Goal: Task Accomplishment & Management: Complete application form

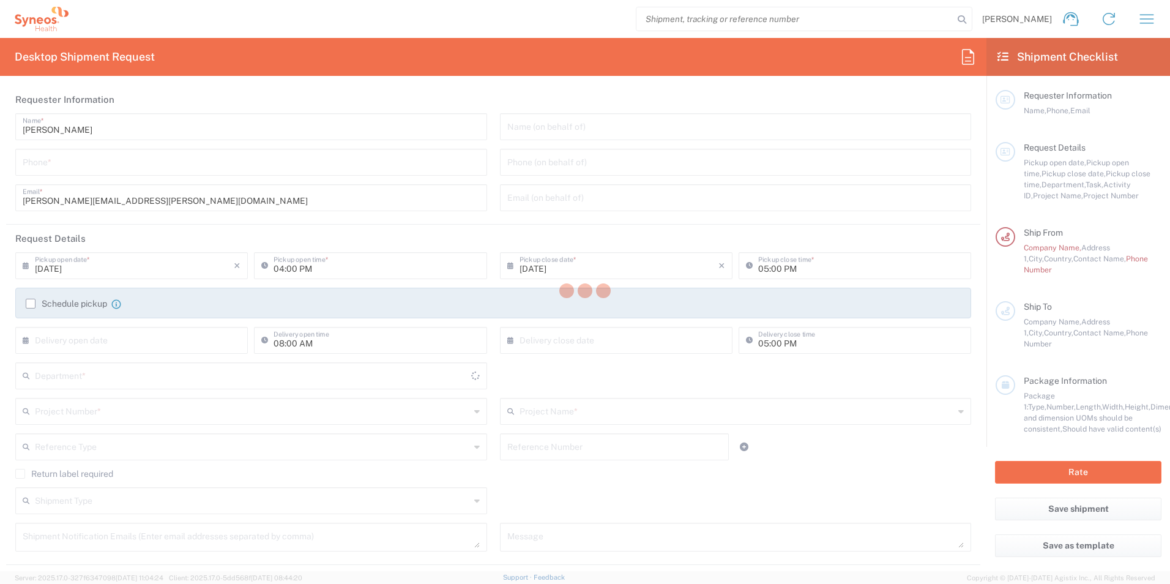
type input "[GEOGRAPHIC_DATA]"
type input "8561"
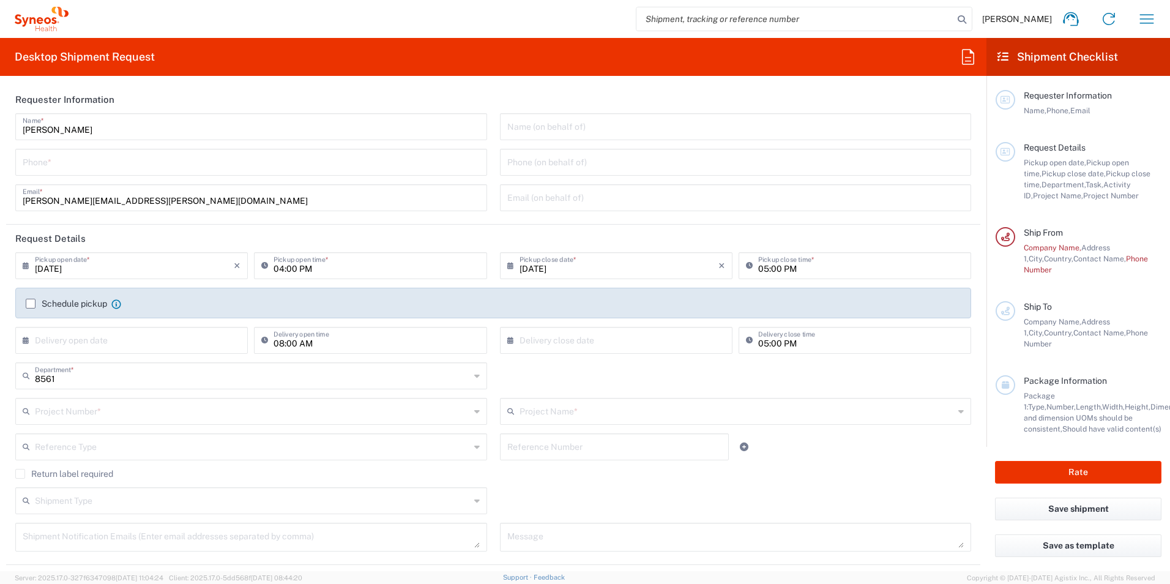
type input "Syneos Health UK Limited"
click at [539, 21] on div "[PERSON_NAME] Home Shipment estimator Shipment tracking Desktop shipment reques…" at bounding box center [617, 18] width 1097 height 29
click at [80, 165] on input "tel" at bounding box center [251, 161] width 457 height 21
click at [46, 168] on input "01276313238" at bounding box center [251, 161] width 457 height 21
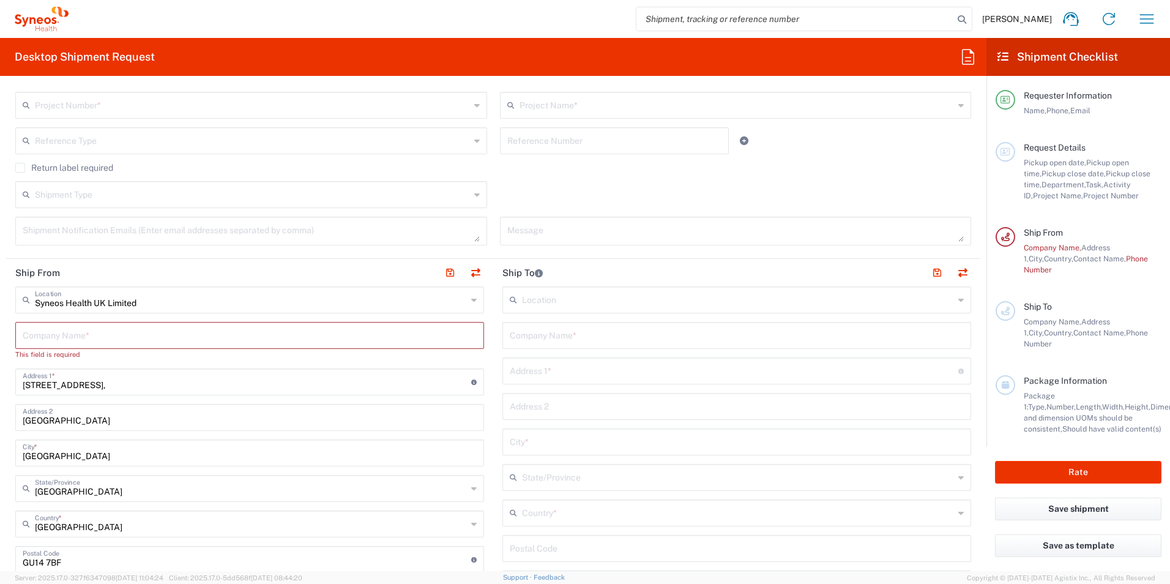
scroll to position [367, 0]
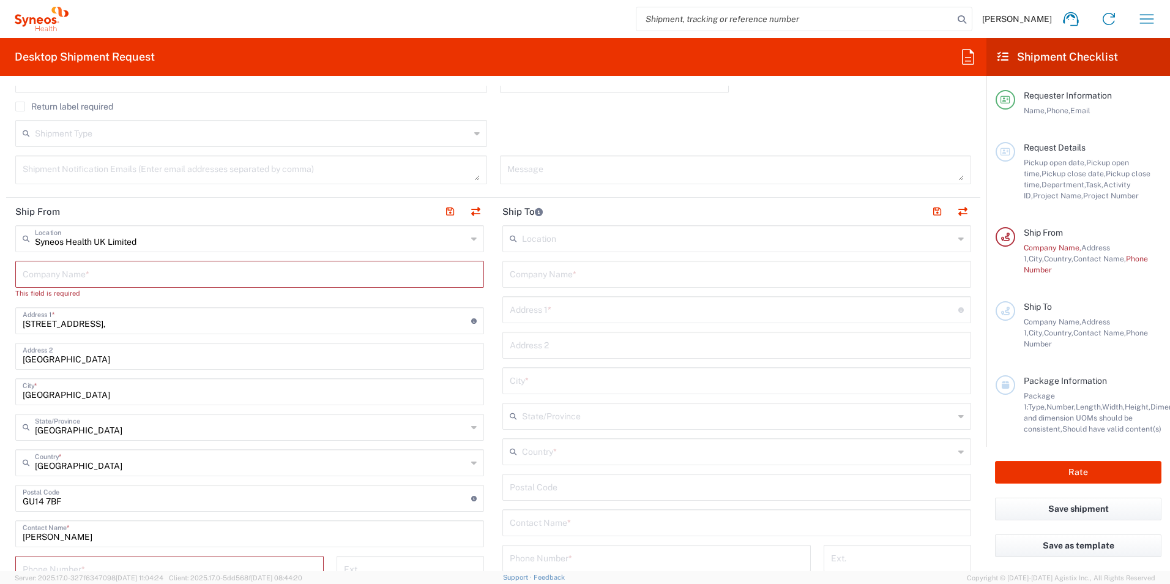
type input "01276713238"
click at [147, 282] on input "text" at bounding box center [250, 273] width 454 height 21
type input "S"
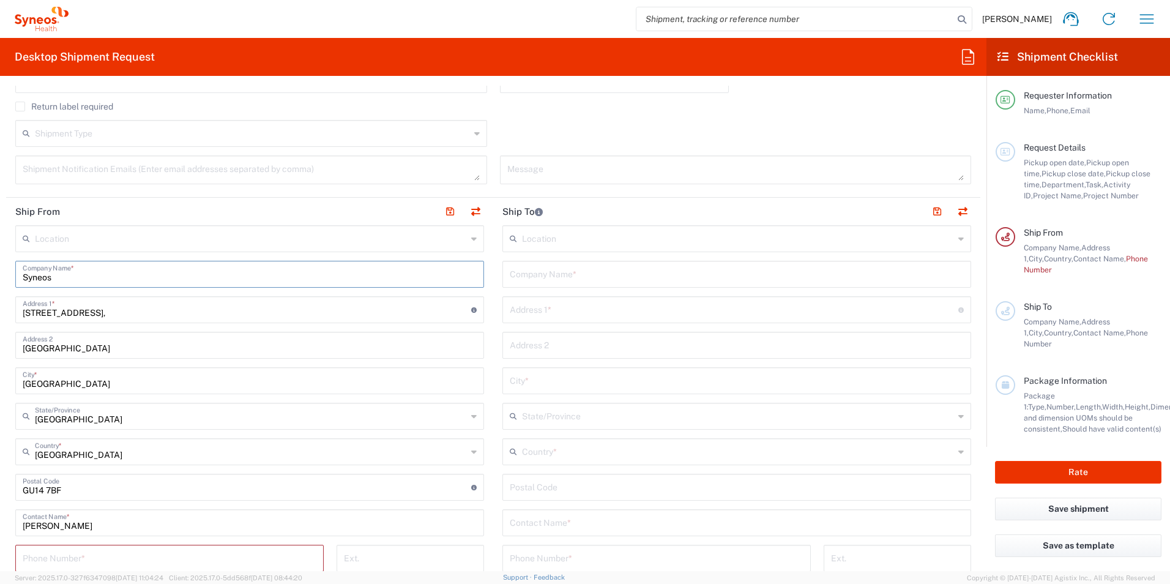
click at [146, 276] on input "Syneos" at bounding box center [250, 273] width 454 height 21
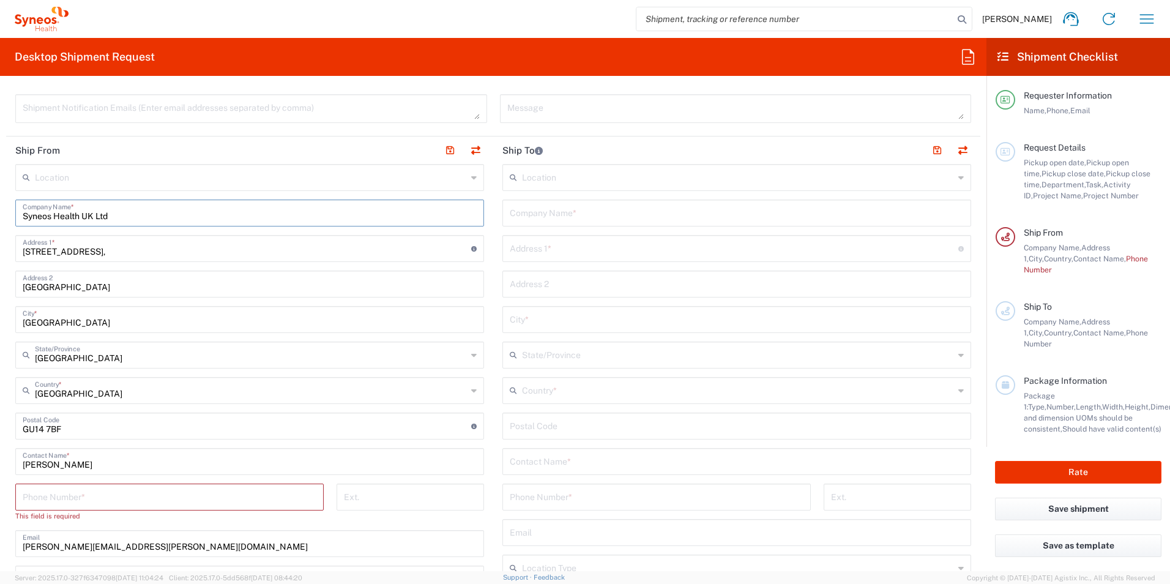
type input "Syneos Health UK Ltd"
click at [110, 501] on input "tel" at bounding box center [170, 495] width 294 height 21
type input "01276713238"
drag, startPoint x: 521, startPoint y: 216, endPoint x: 534, endPoint y: 215, distance: 12.9
click at [521, 216] on input "text" at bounding box center [737, 211] width 454 height 21
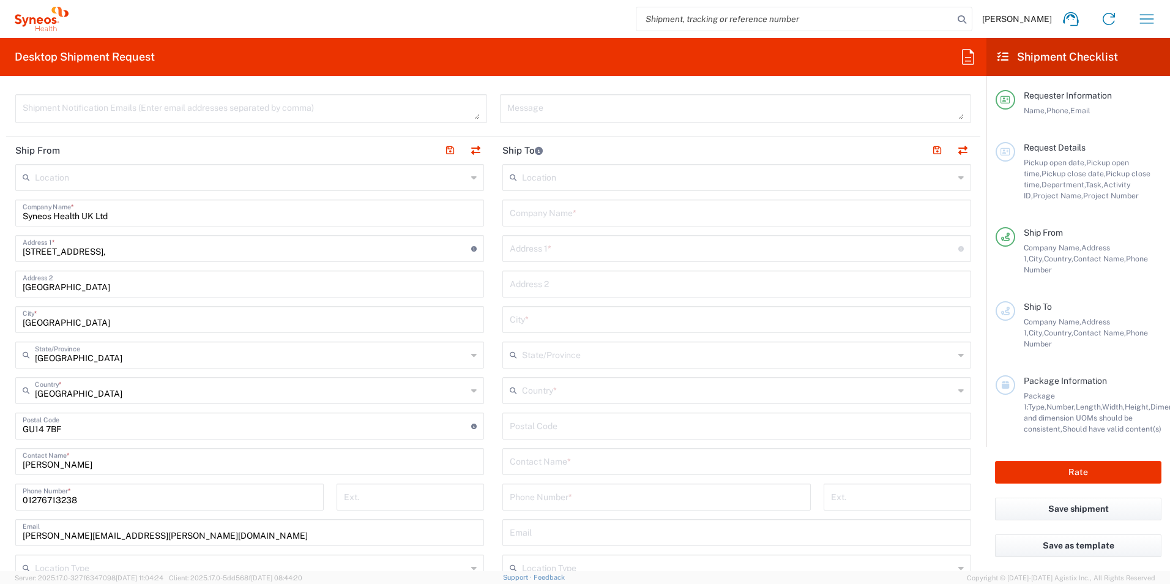
paste input "[PERSON_NAME]"
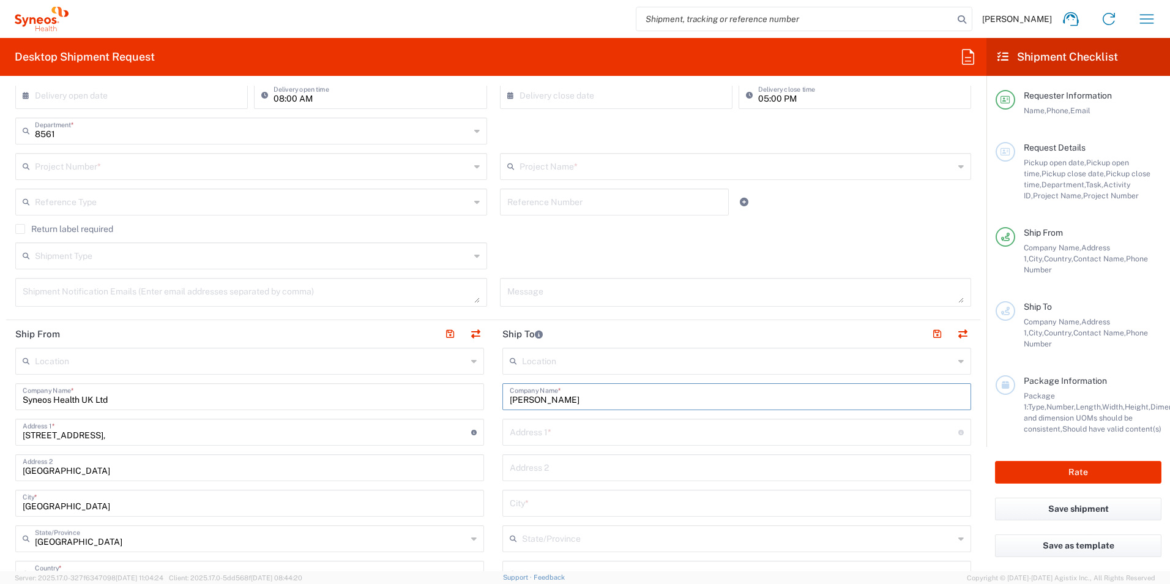
scroll to position [184, 0]
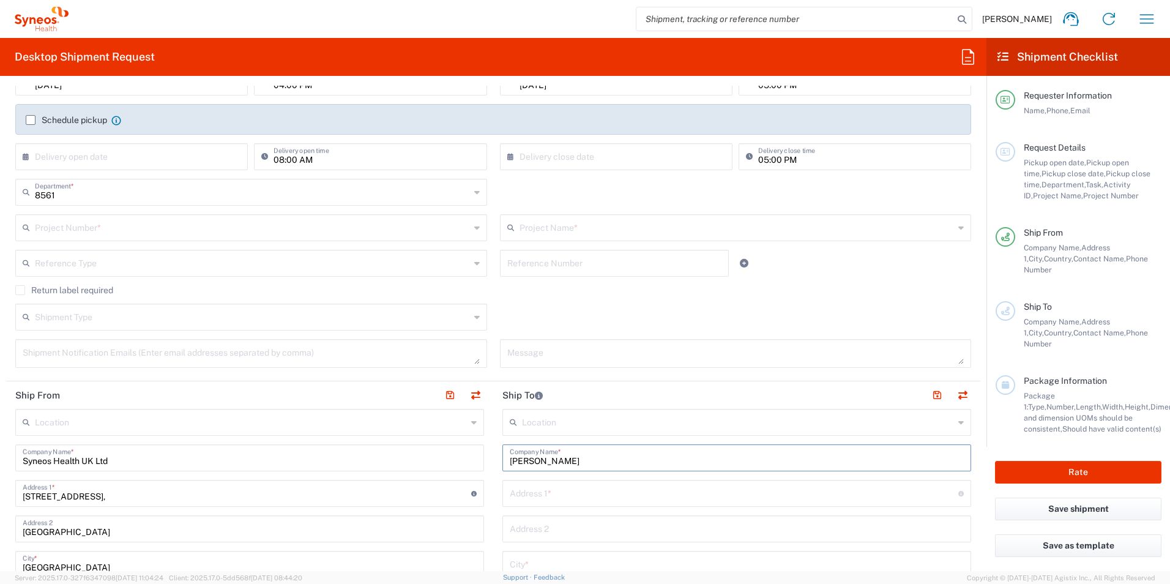
type input "[PERSON_NAME]"
click at [244, 220] on input "text" at bounding box center [252, 226] width 435 height 21
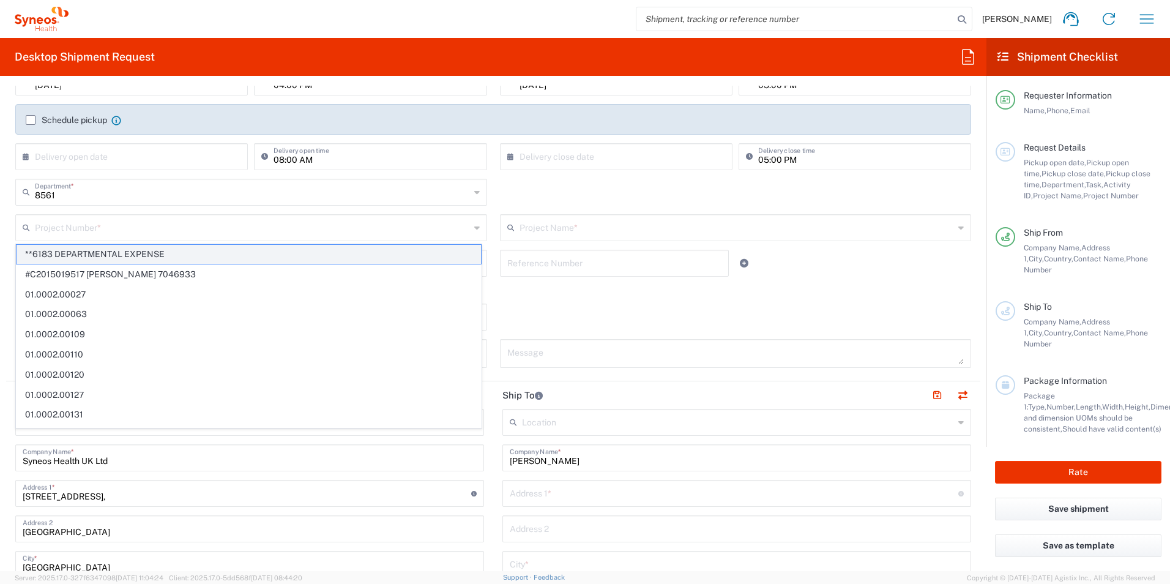
click at [222, 251] on span "**6183 DEPARTMENTAL EXPENSE" at bounding box center [249, 254] width 465 height 19
type input "**6183 DEPARTMENTAL EXPENSE"
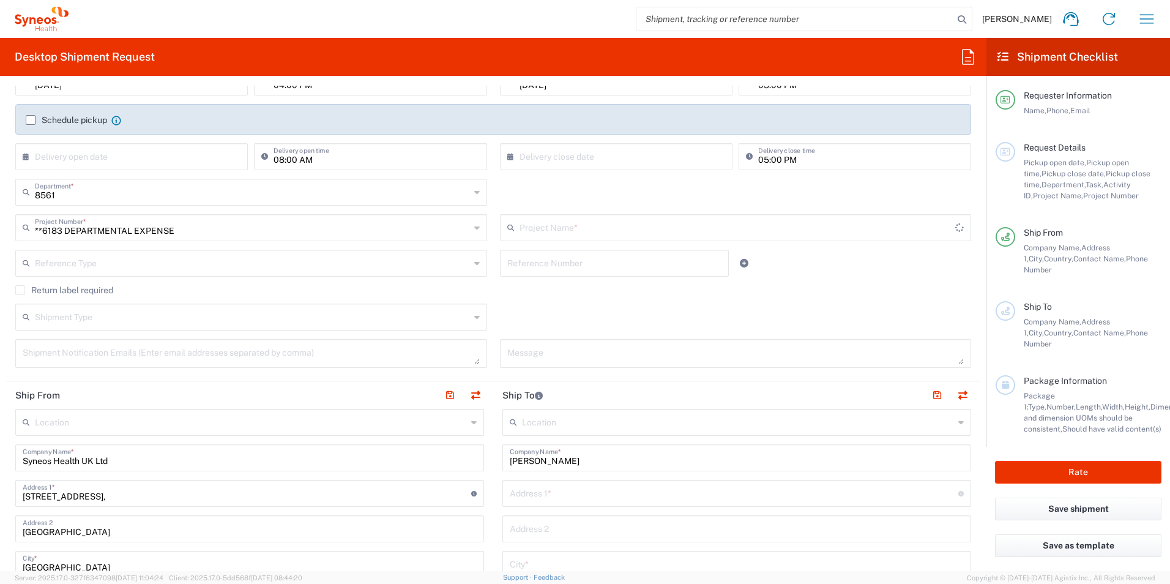
type input "6183"
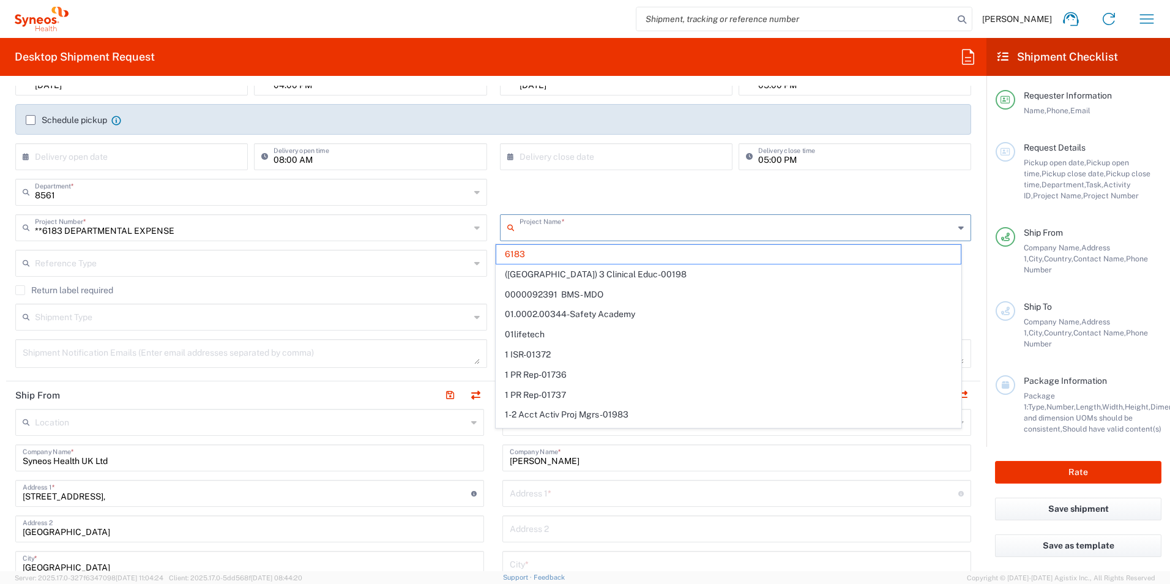
click at [603, 225] on input "text" at bounding box center [737, 226] width 435 height 21
click at [626, 196] on div "8561 Department * 8561 3000 3100 3109 3110 3111 3112 3125 3130 3135 3136 3150 3…" at bounding box center [493, 196] width 969 height 35
type input "6183"
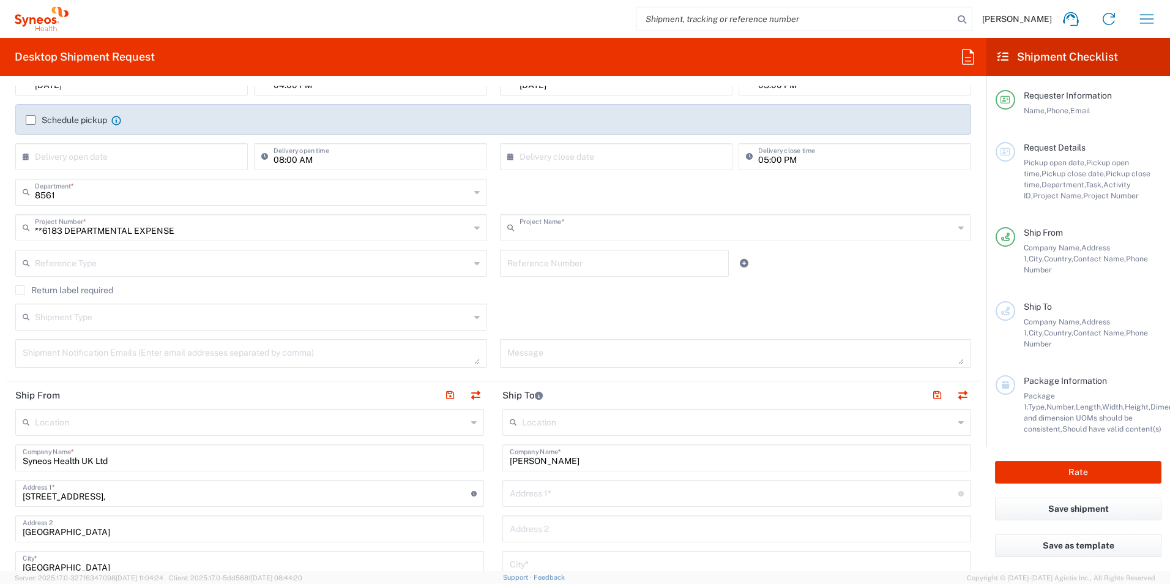
click at [558, 231] on input "text" at bounding box center [737, 226] width 435 height 21
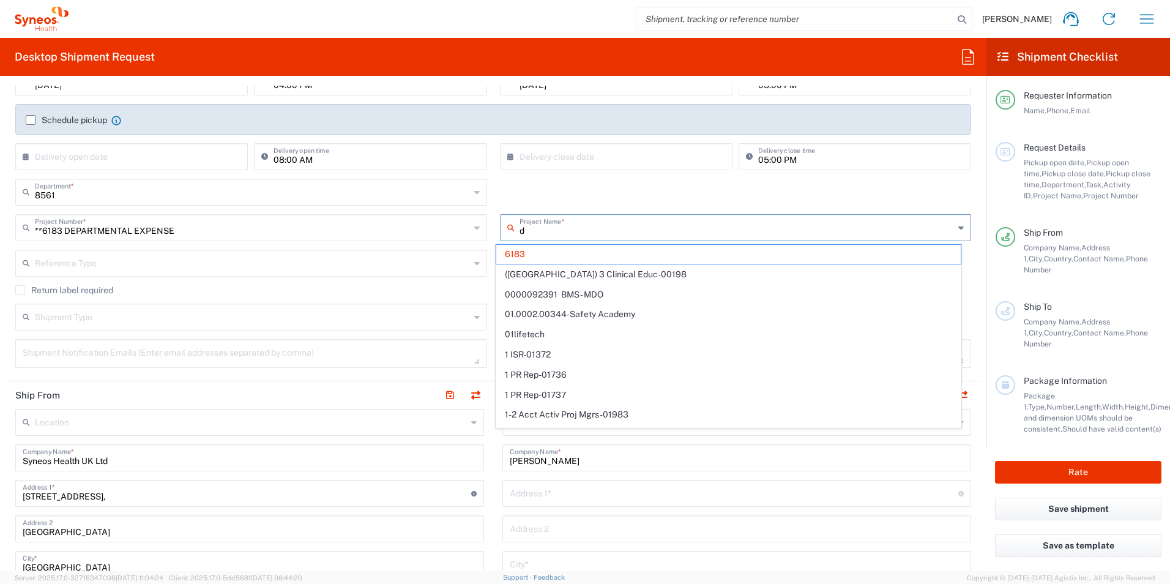
type input "de"
type input "**6183 DEPARTMENTAL EXPENSE"
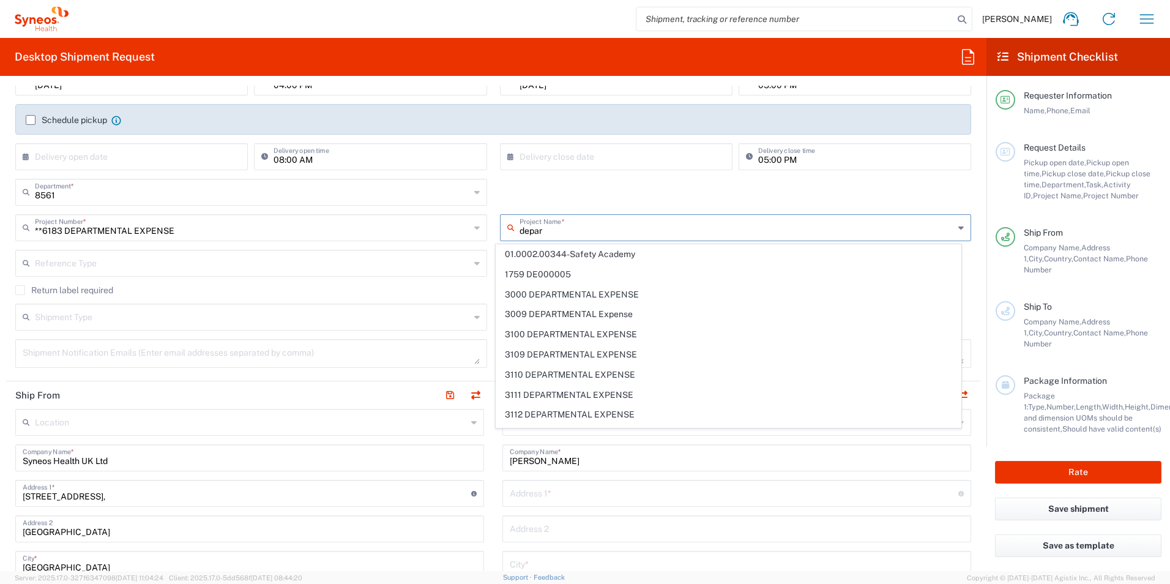
type input "depart"
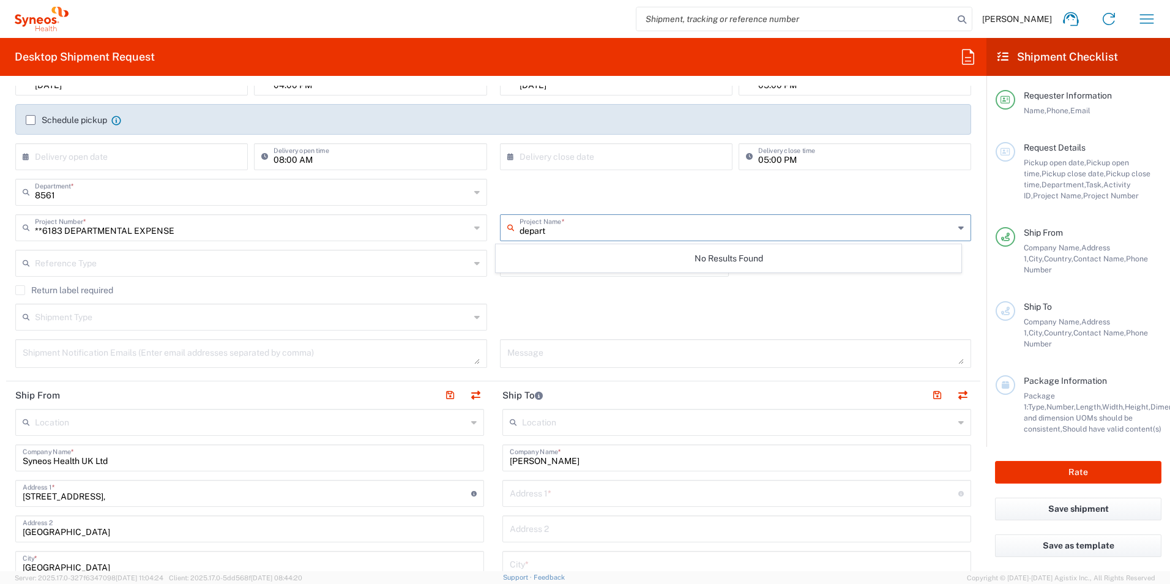
drag, startPoint x: 558, startPoint y: 231, endPoint x: 471, endPoint y: 237, distance: 87.1
click at [471, 237] on div "**6183 DEPARTMENTAL EXPENSE Project Number * **6183 DEPARTMENTAL EXPENSE #C2015…" at bounding box center [493, 231] width 969 height 35
type input "6183"
click at [564, 255] on span "6183" at bounding box center [728, 254] width 465 height 19
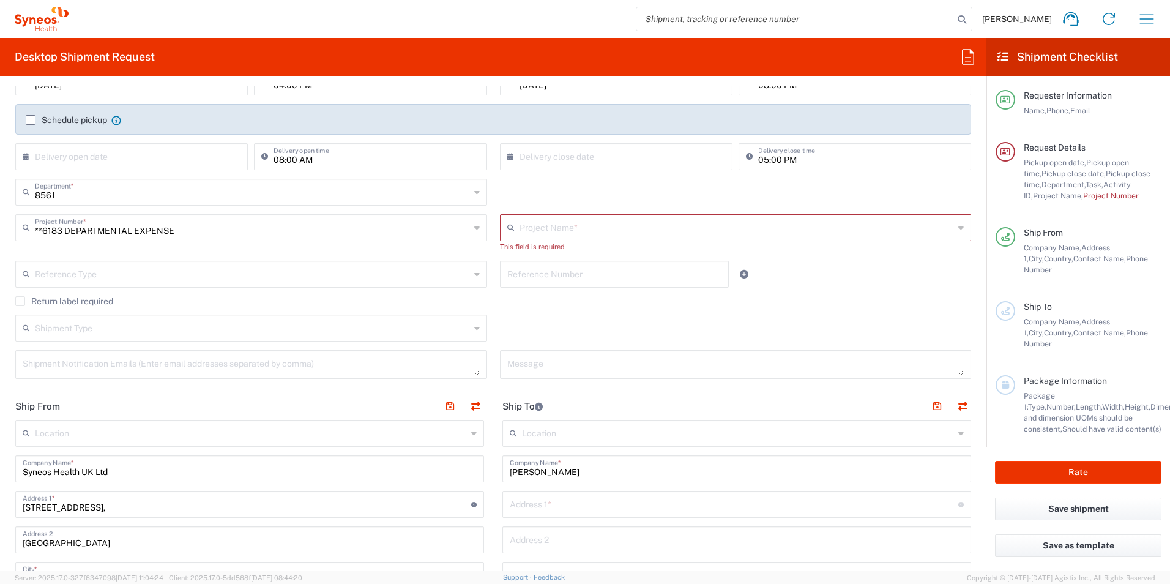
click at [589, 316] on div "Shipment Type Batch Regular" at bounding box center [493, 332] width 969 height 35
click at [574, 232] on input "text" at bounding box center [737, 226] width 435 height 21
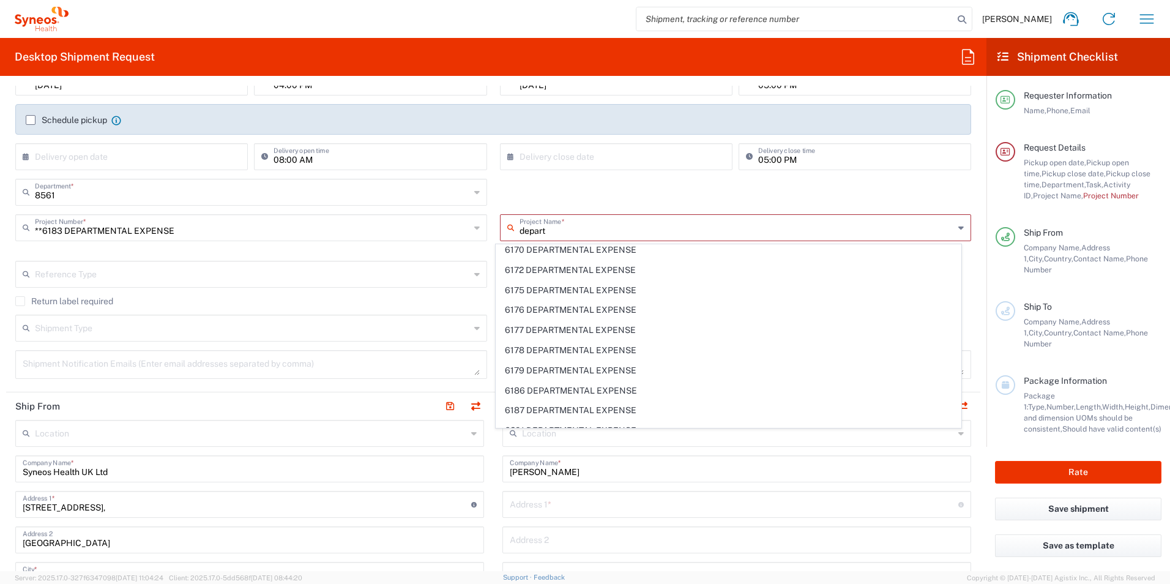
scroll to position [5605, 0]
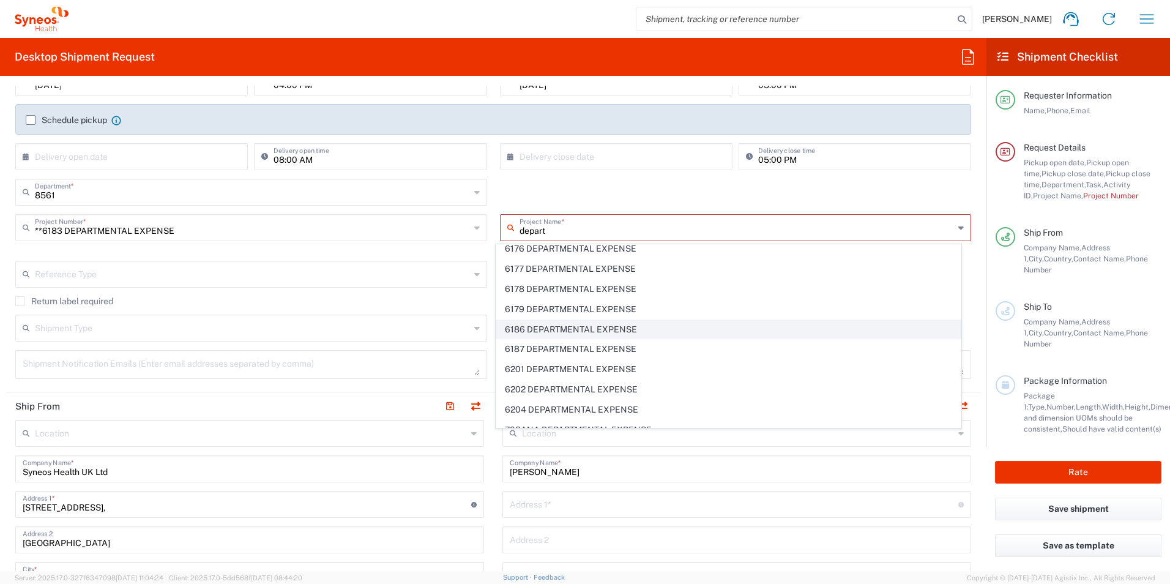
click at [604, 329] on span "6186 DEPARTMENTAL EXPENSE" at bounding box center [728, 329] width 465 height 19
type input "6186 DEPARTMENTAL EXPENSE"
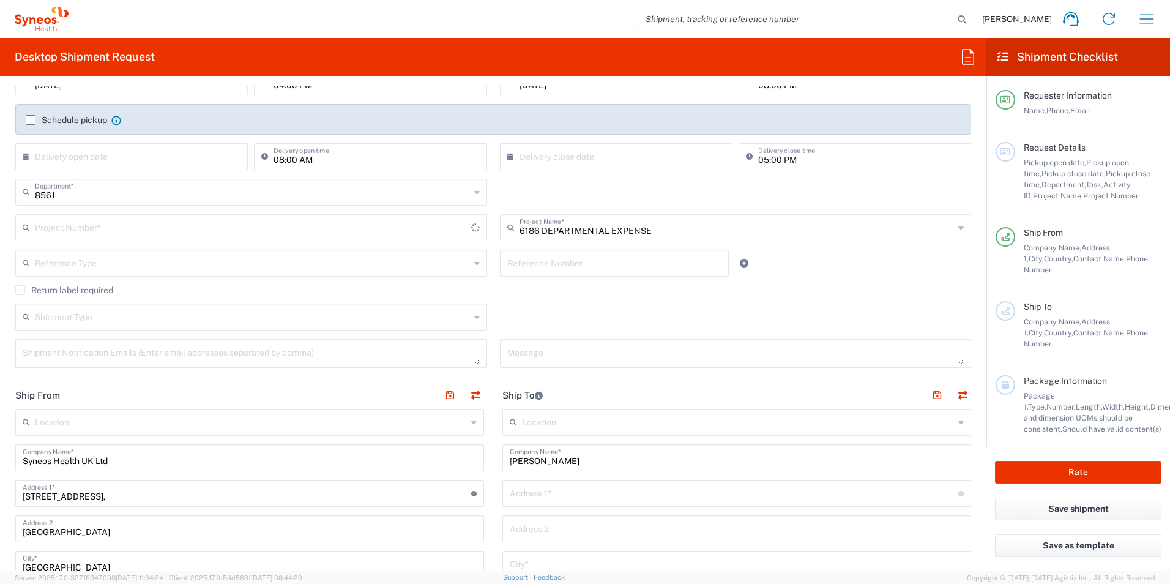
type input "6186 DEPARTMENTAL EXPENSE"
click at [604, 329] on div "Shipment Type Batch Regular" at bounding box center [493, 321] width 969 height 35
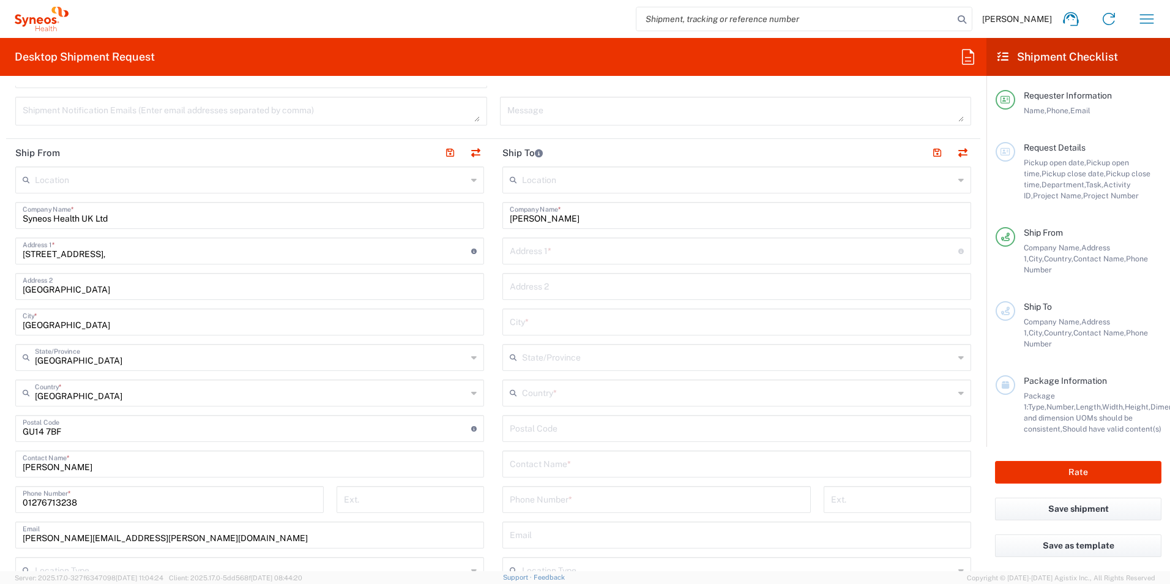
scroll to position [428, 0]
click at [584, 394] on input "text" at bounding box center [738, 389] width 432 height 21
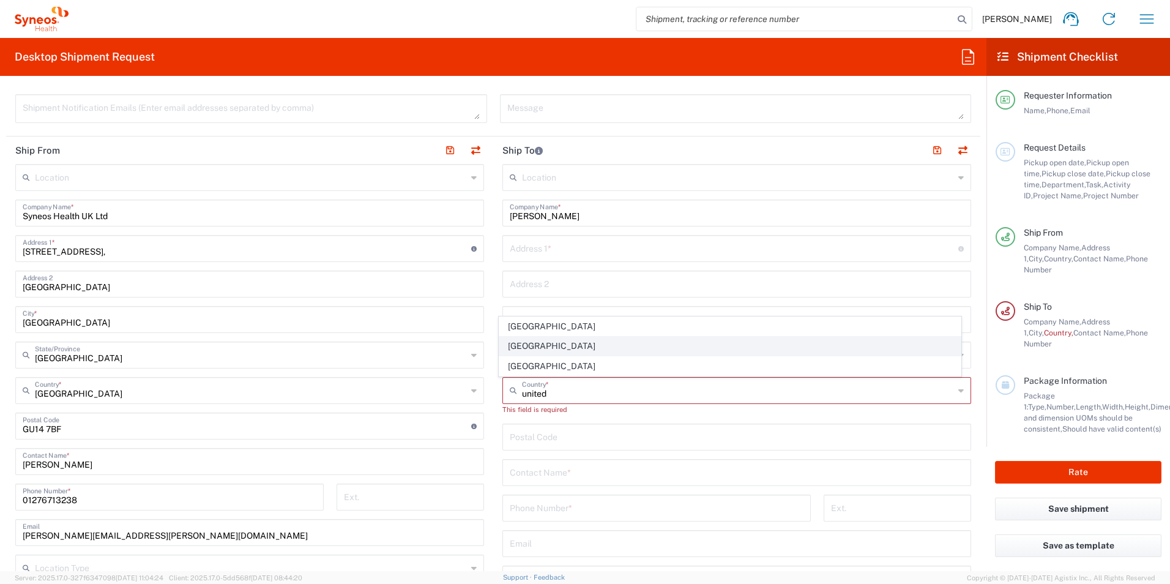
click at [572, 345] on span "[GEOGRAPHIC_DATA]" at bounding box center [730, 346] width 462 height 19
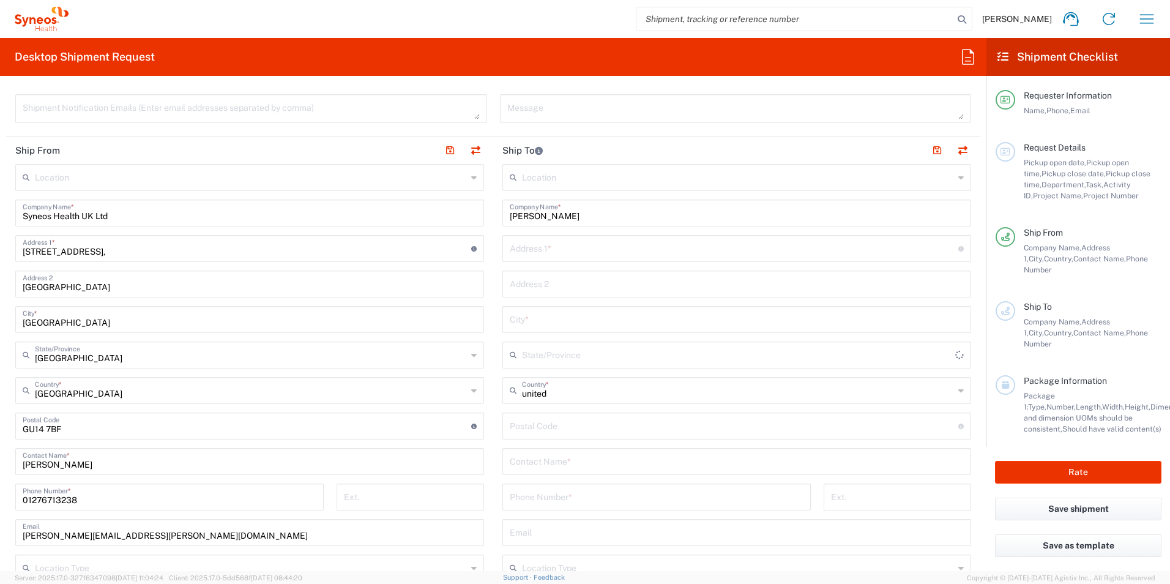
type input "[GEOGRAPHIC_DATA]"
drag, startPoint x: 492, startPoint y: 311, endPoint x: 516, endPoint y: 318, distance: 24.8
click at [498, 311] on main "Location [PERSON_NAME] LLC-[GEOGRAPHIC_DATA] [GEOGRAPHIC_DATA] [GEOGRAPHIC_DATA…" at bounding box center [736, 421] width 487 height 514
click at [510, 312] on input "text" at bounding box center [737, 318] width 454 height 21
click at [516, 318] on input "text" at bounding box center [737, 318] width 454 height 21
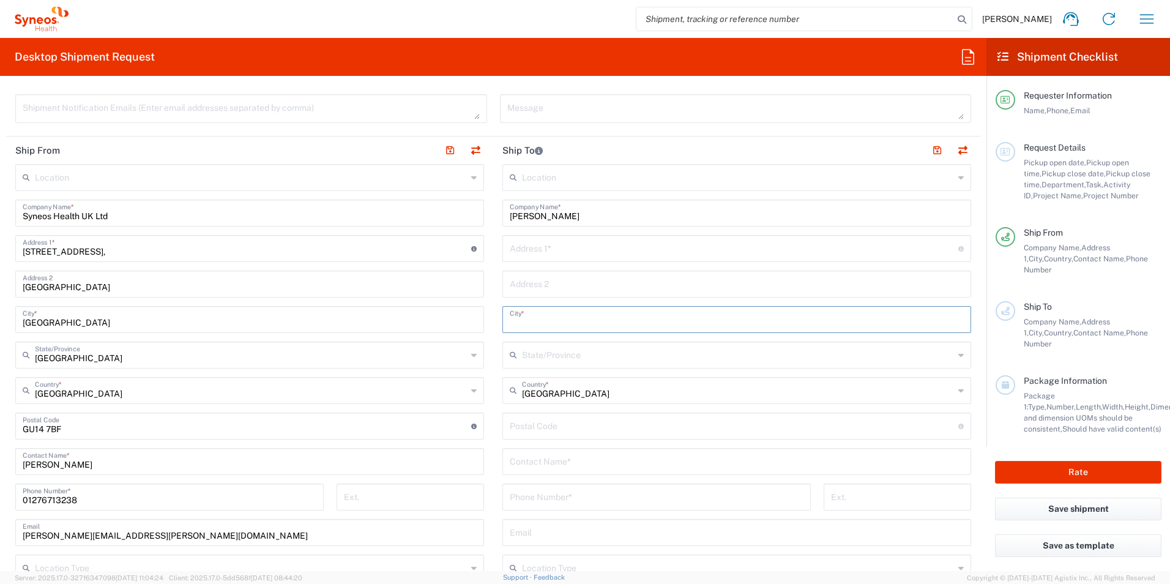
paste input "[GEOGRAPHIC_DATA]"
type input "[GEOGRAPHIC_DATA]"
click at [537, 258] on input "text" at bounding box center [734, 247] width 449 height 21
paste input "[STREET_ADDRESS][PERSON_NAME]"
type input "[STREET_ADDRESS][PERSON_NAME]"
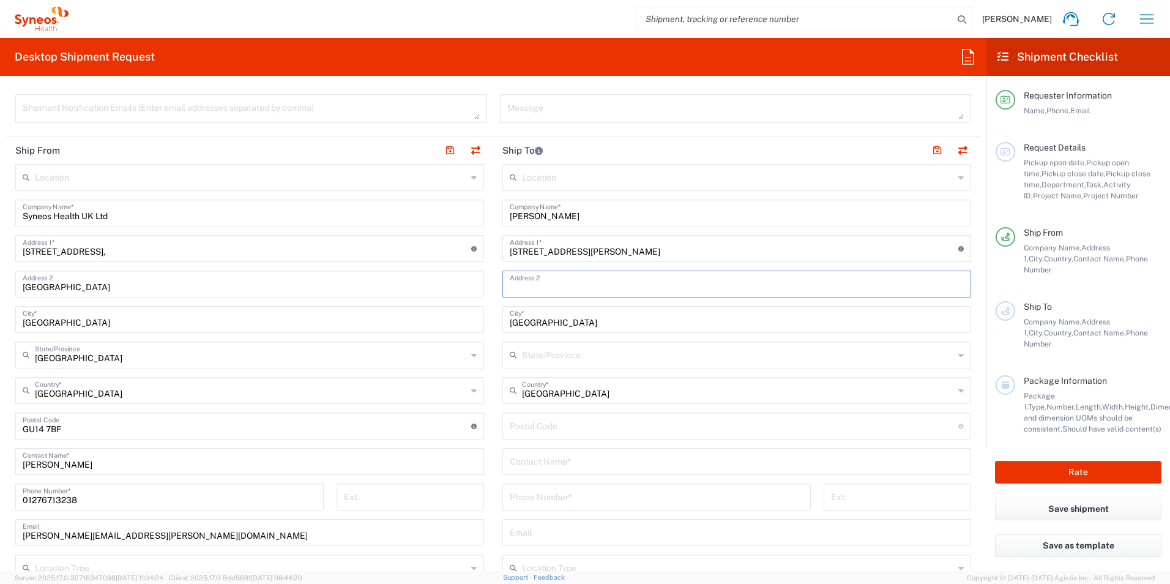
click at [626, 280] on input "text" at bounding box center [737, 282] width 454 height 21
paste input "Shepherd's [PERSON_NAME]"
type input "Shepherd's [PERSON_NAME]"
click at [540, 428] on input "undefined" at bounding box center [734, 424] width 449 height 21
paste input "W12 0PH"
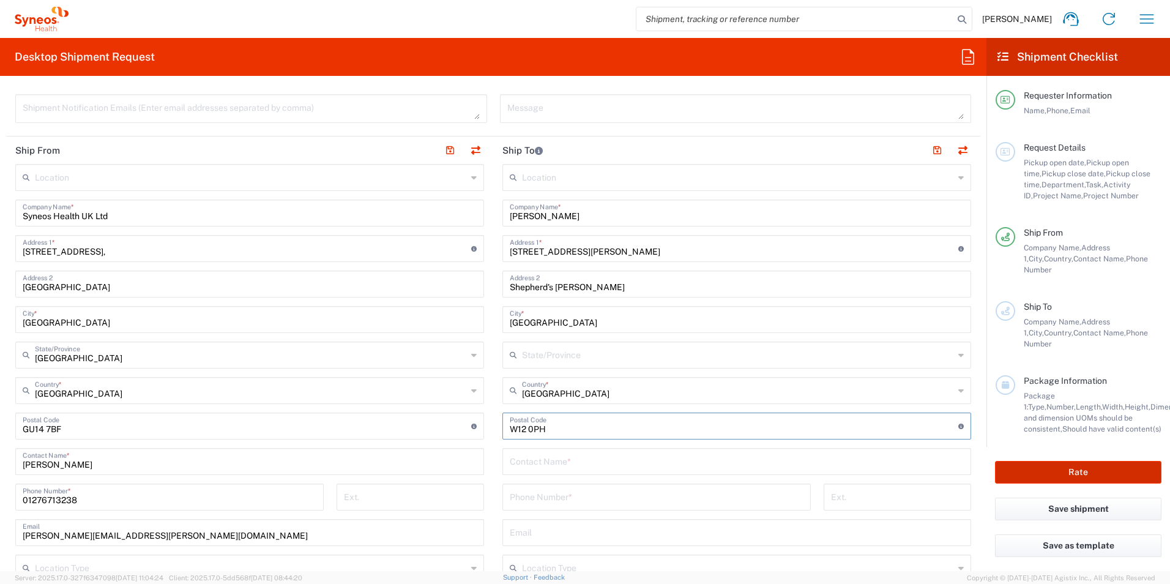
type input "W12 0PH"
click at [569, 461] on input "text" at bounding box center [737, 460] width 454 height 21
paste input "[PERSON_NAME]"
type input "[PERSON_NAME]"
drag, startPoint x: 544, startPoint y: 496, endPoint x: 689, endPoint y: 451, distance: 151.2
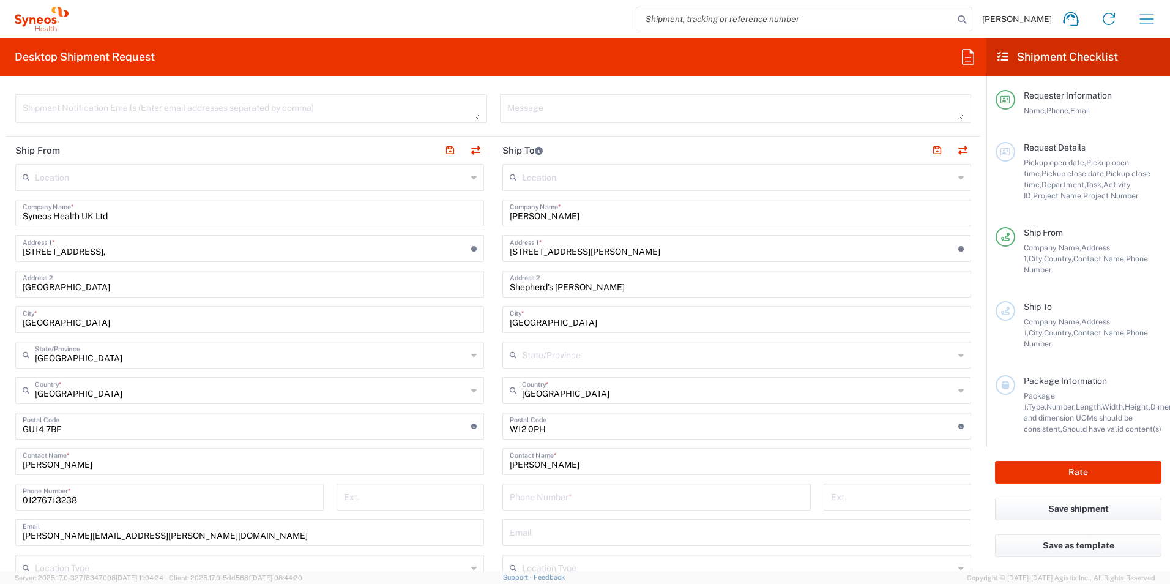
click at [544, 496] on input "tel" at bounding box center [657, 495] width 294 height 21
paste input "[PHONE_NUMBER]"
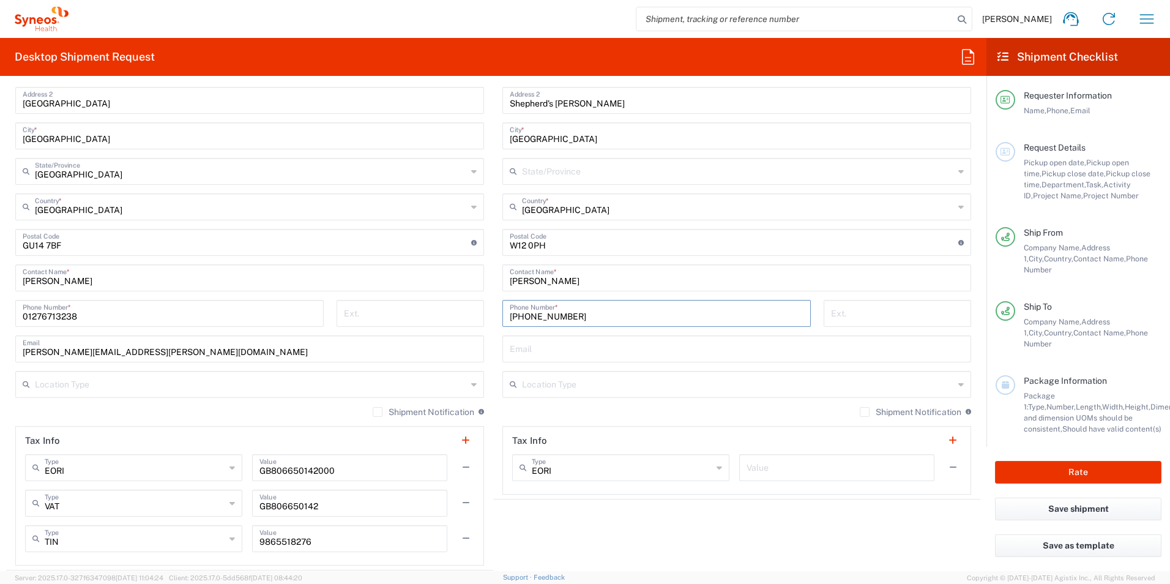
scroll to position [673, 0]
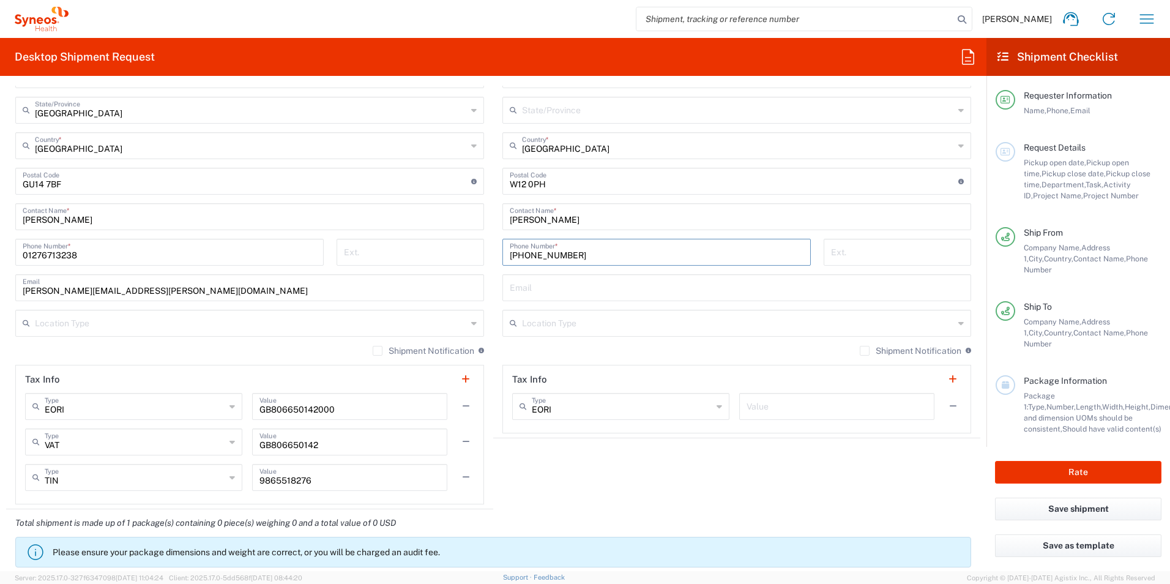
type input "[PHONE_NUMBER]"
click at [685, 481] on agx-shipment-stop-widget "Ship To Location [PERSON_NAME] LLC-[GEOGRAPHIC_DATA] [GEOGRAPHIC_DATA] [GEOGRAP…" at bounding box center [736, 201] width 487 height 618
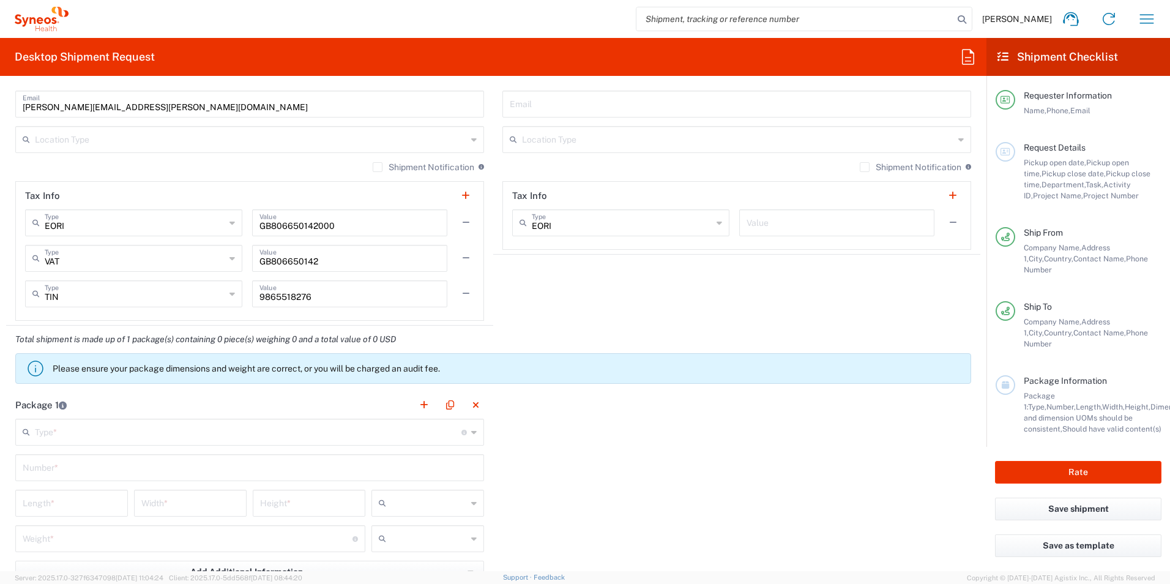
scroll to position [918, 0]
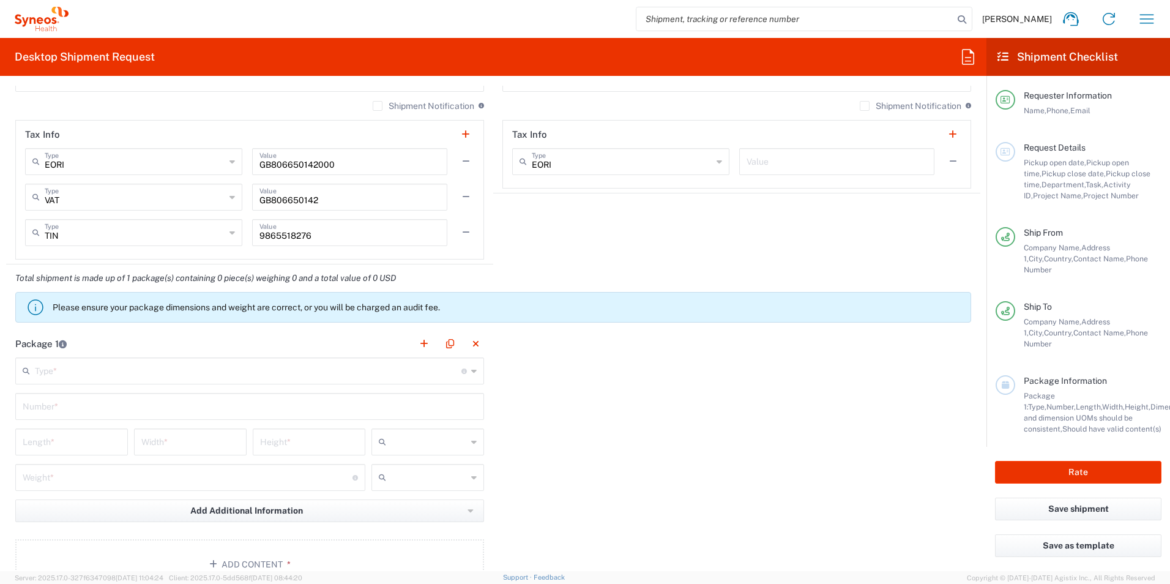
click at [165, 371] on input "text" at bounding box center [248, 369] width 427 height 21
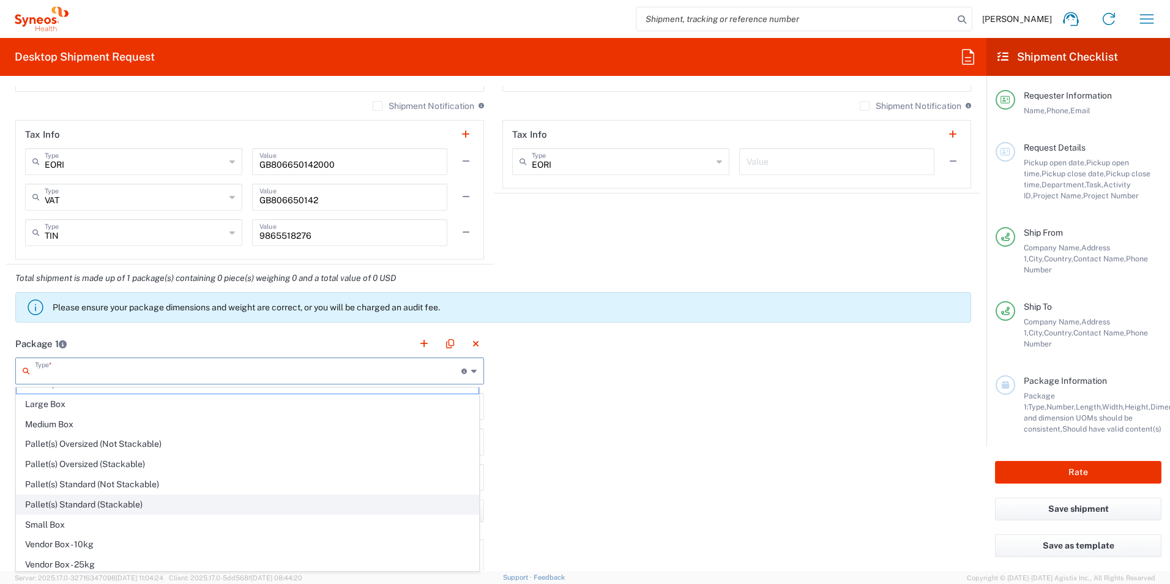
scroll to position [0, 0]
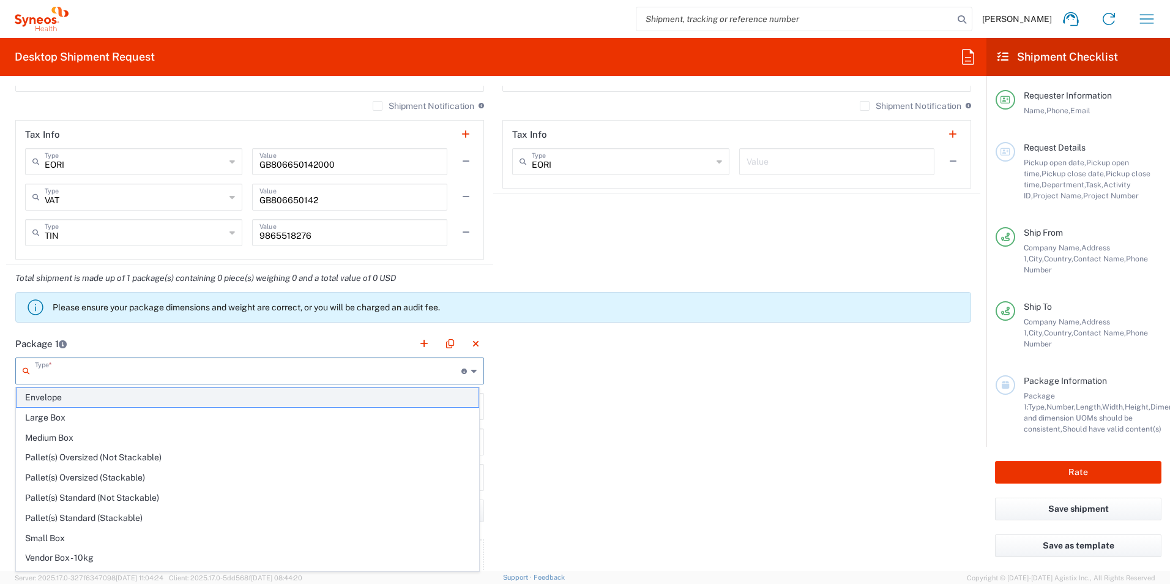
click at [80, 400] on span "Envelope" at bounding box center [248, 397] width 462 height 19
type input "Envelope"
type input "1"
type input "9.5"
type input "12.5"
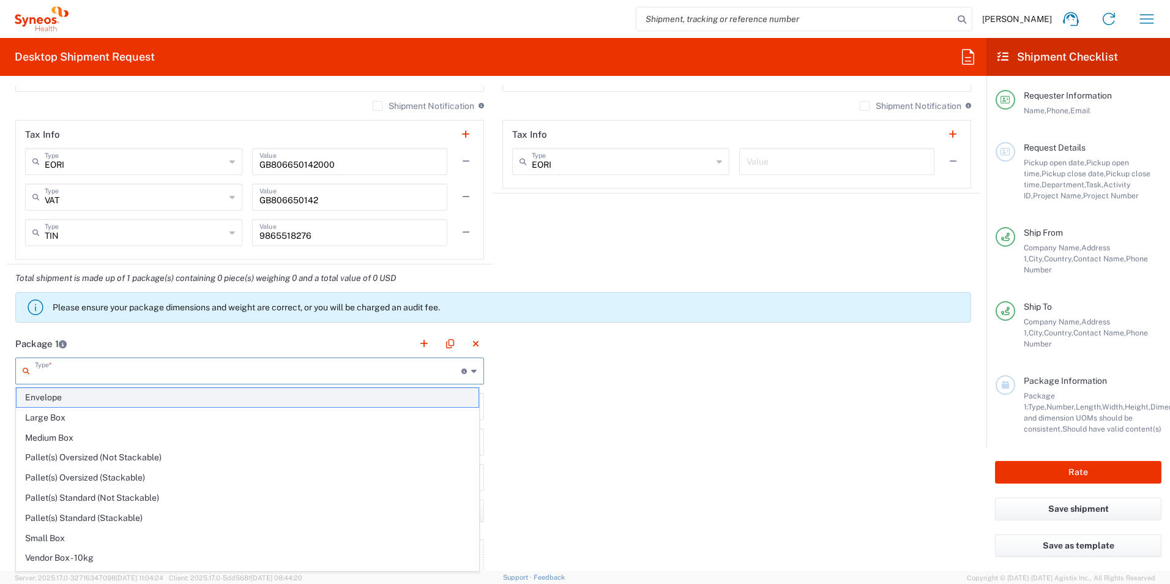
type input "0.25"
type input "in"
type input "0.45"
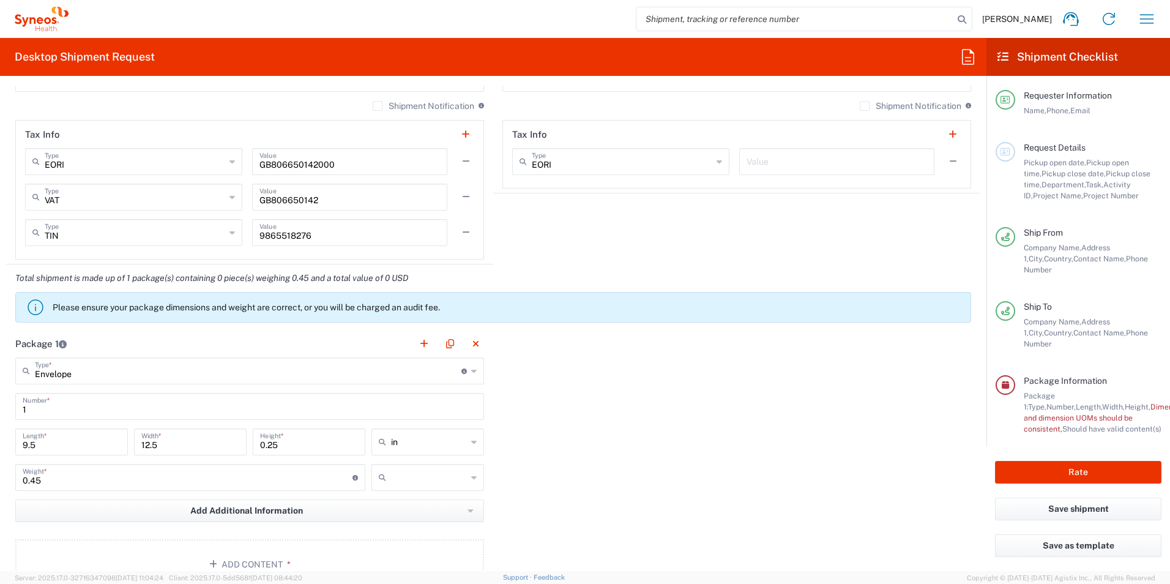
scroll to position [979, 0]
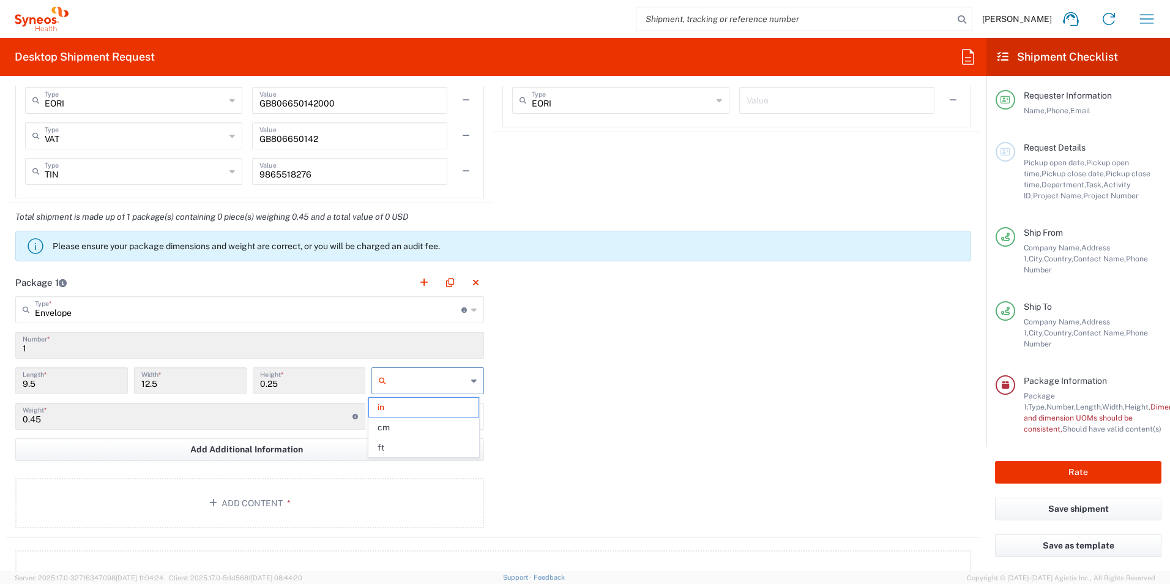
click at [442, 386] on input "text" at bounding box center [429, 381] width 76 height 20
click at [427, 430] on span "cm" at bounding box center [423, 427] width 109 height 19
type input "24.13"
type input "31.75"
type input "0.64"
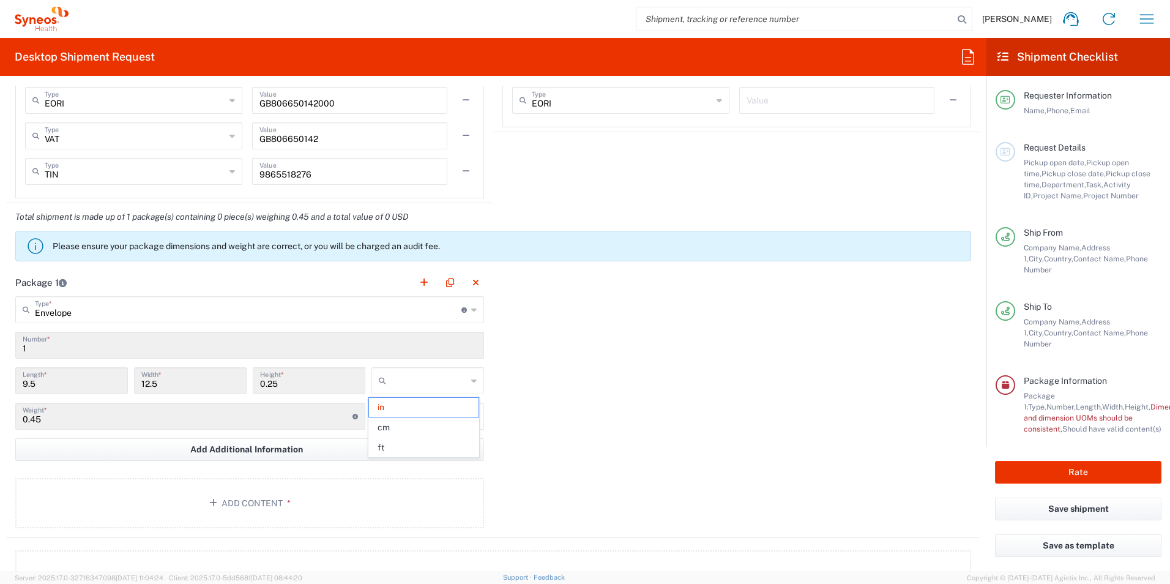
type input "cm"
click at [739, 432] on div "Package 1 Envelope Type * Material used to package goods Envelope Large Box Med…" at bounding box center [493, 403] width 974 height 269
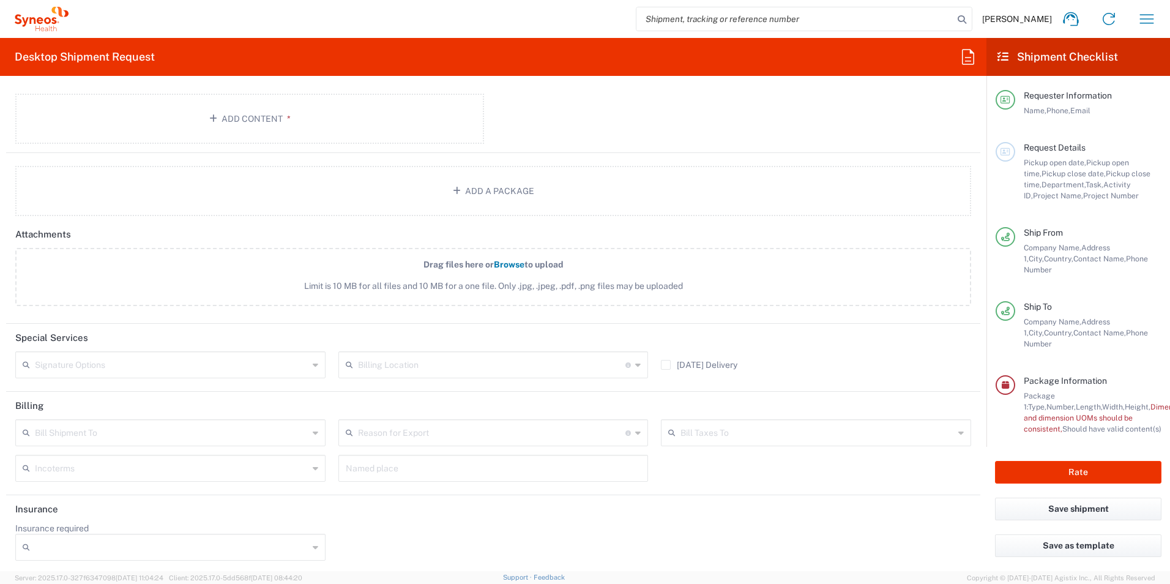
scroll to position [1367, 0]
click at [1094, 467] on button "Rate" at bounding box center [1078, 472] width 166 height 23
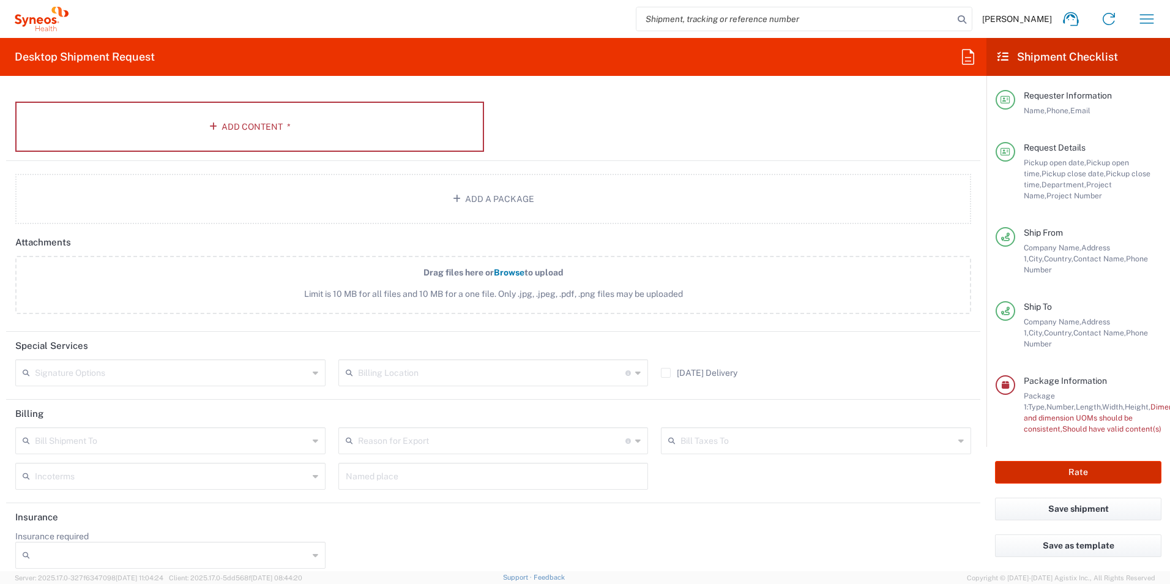
scroll to position [1378, 0]
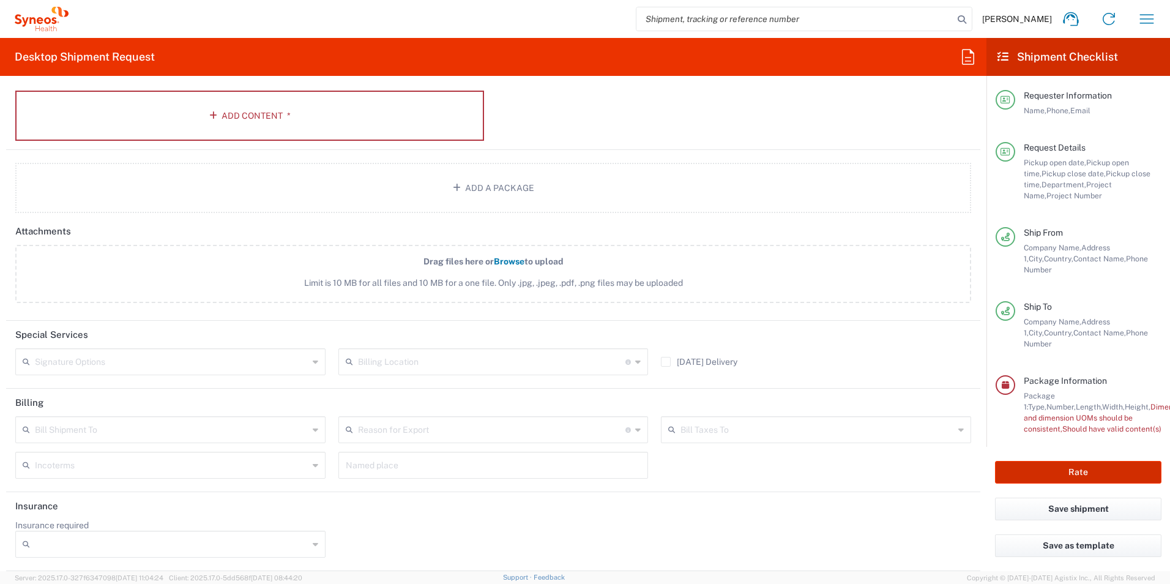
type input "6186 DEPARTMENTAL EXPENSE"
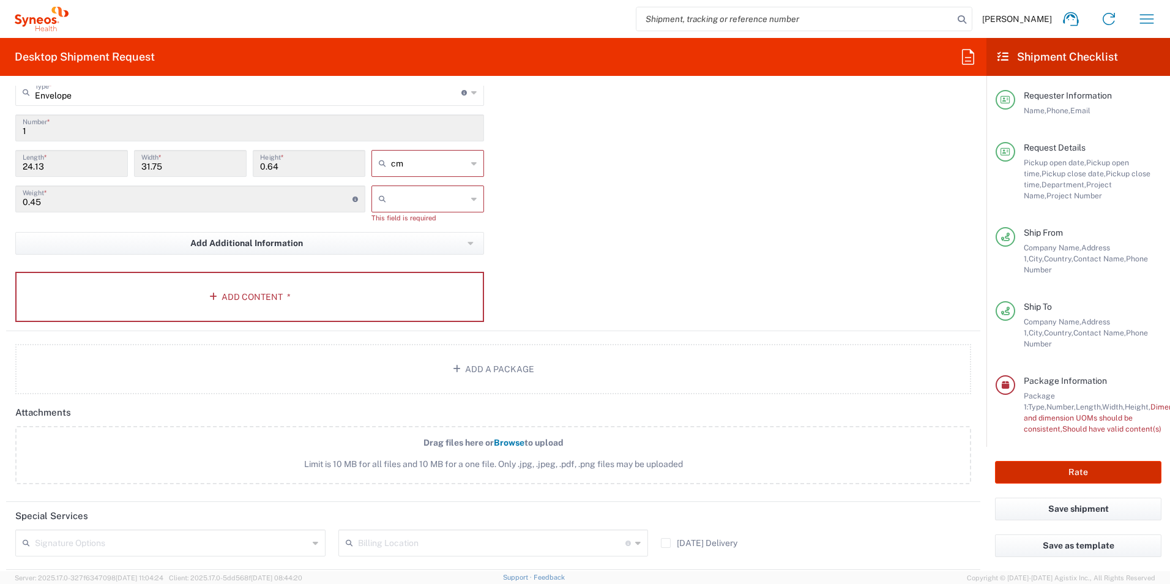
scroll to position [1194, 0]
click at [460, 200] on input "text" at bounding box center [429, 202] width 76 height 20
click at [450, 224] on span "kgs" at bounding box center [423, 227] width 109 height 19
type input "kgs"
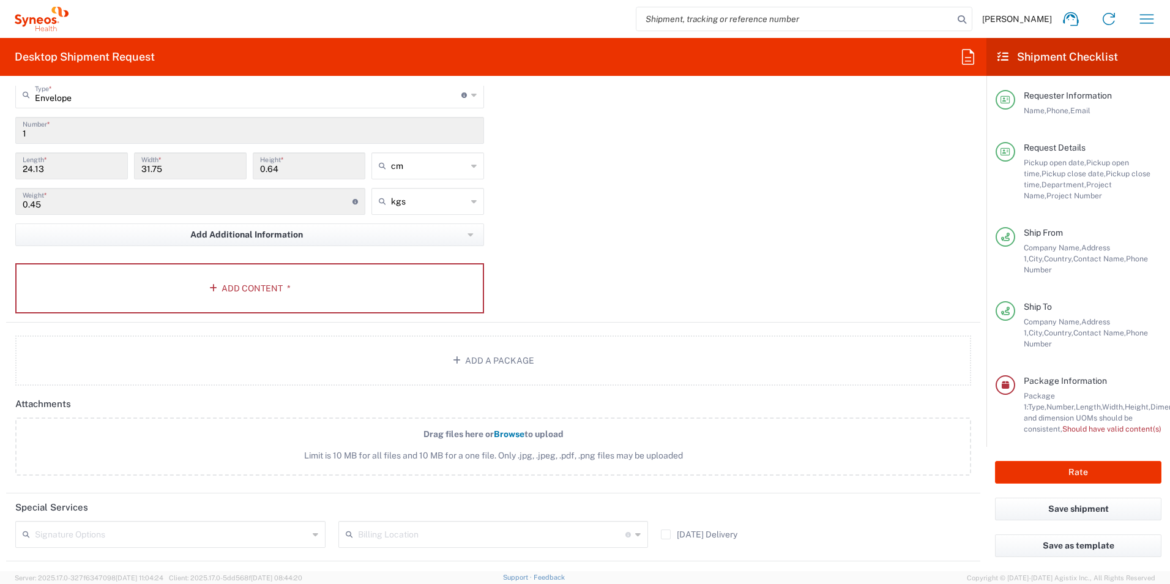
click at [639, 262] on div "Package 1 Envelope Type * Material used to package goods Envelope Large Box Med…" at bounding box center [493, 188] width 974 height 269
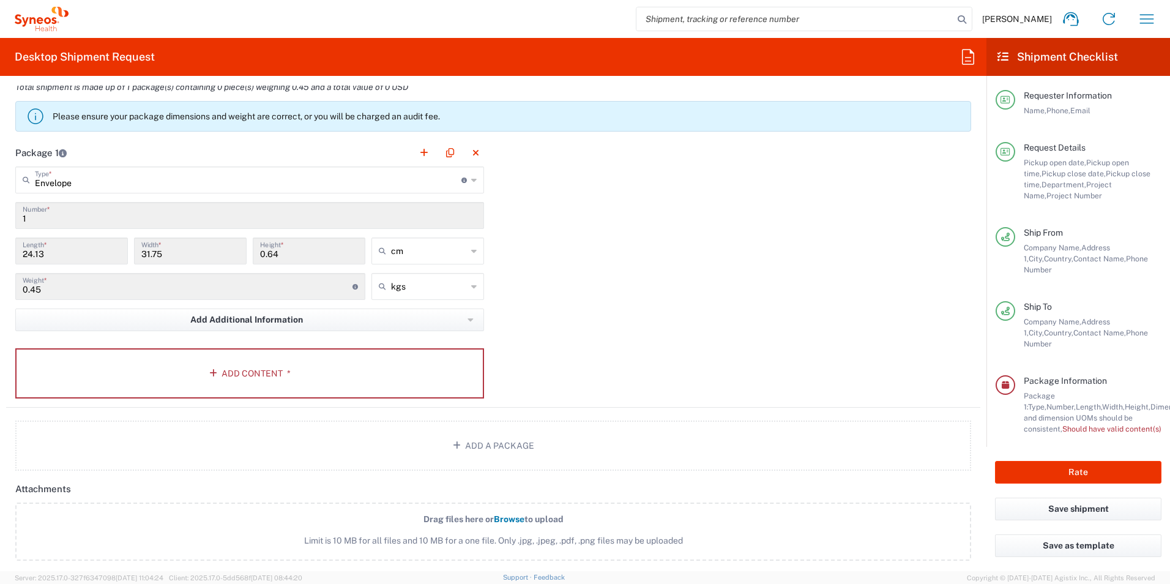
scroll to position [1133, 0]
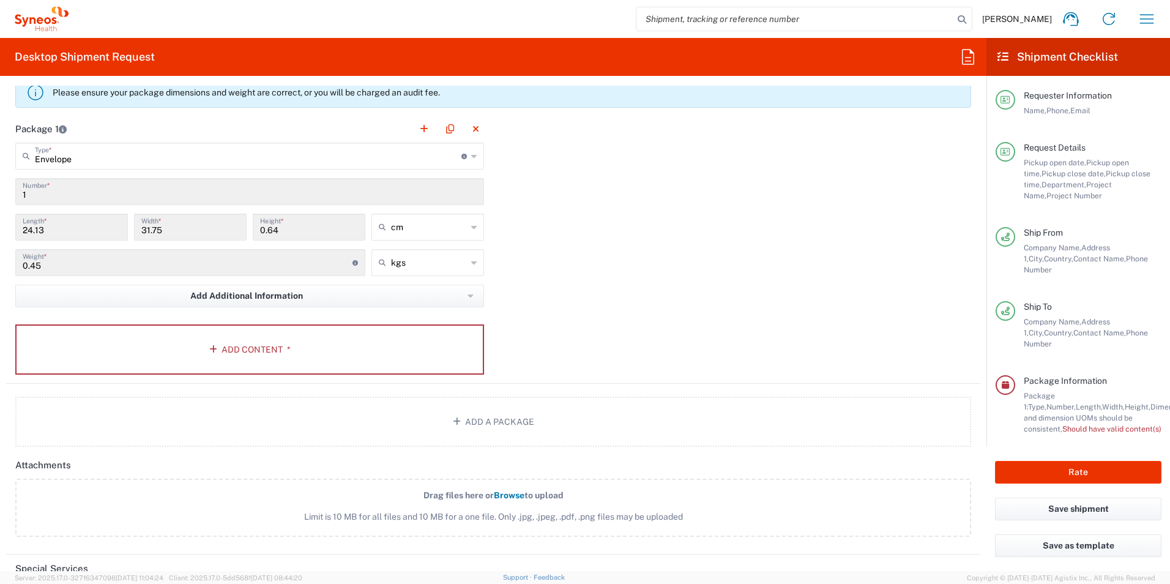
click at [1056, 452] on div "Rate" at bounding box center [1079, 472] width 184 height 51
click at [1061, 464] on button "Rate" at bounding box center [1078, 472] width 166 height 23
click at [386, 351] on button "Add Content *" at bounding box center [249, 349] width 469 height 50
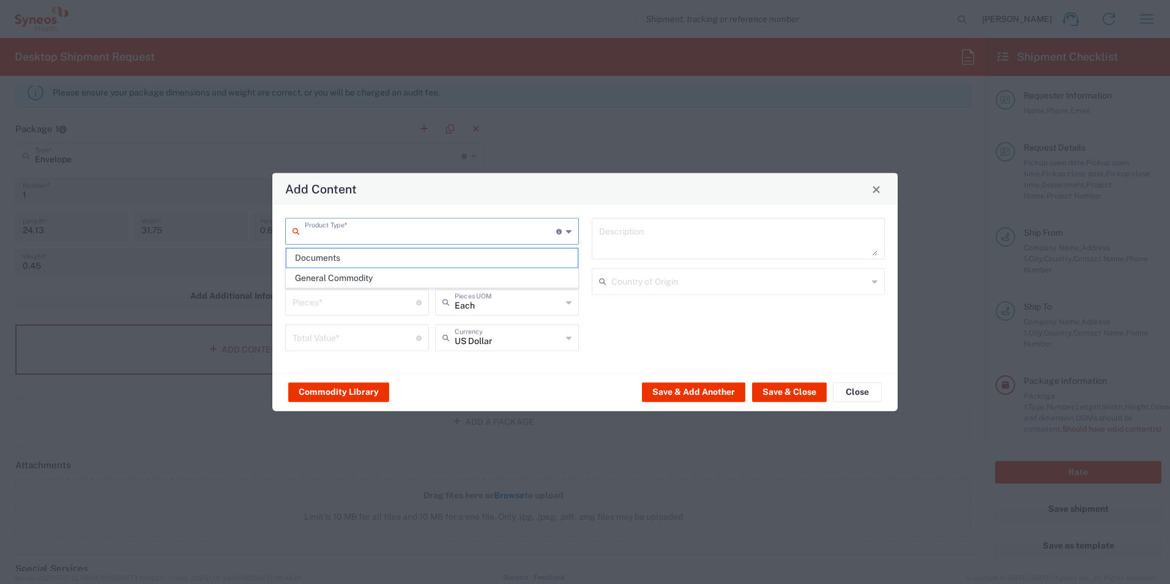
click at [532, 235] on input "text" at bounding box center [431, 230] width 252 height 21
click at [466, 259] on span "Documents" at bounding box center [431, 257] width 291 height 19
type input "Documents"
type input "1"
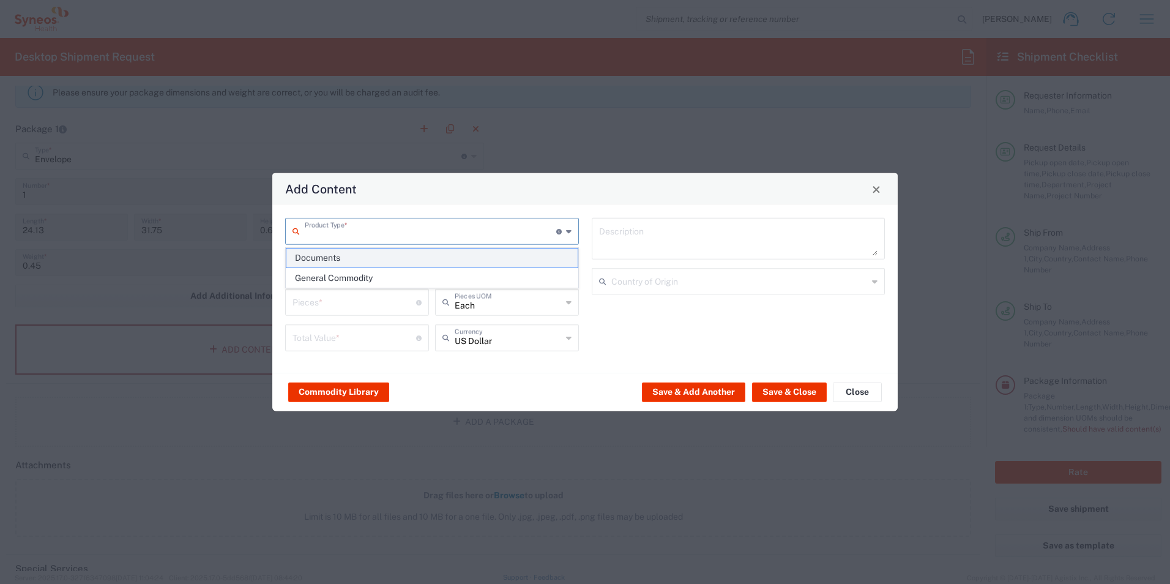
type input "1"
type textarea "Documents"
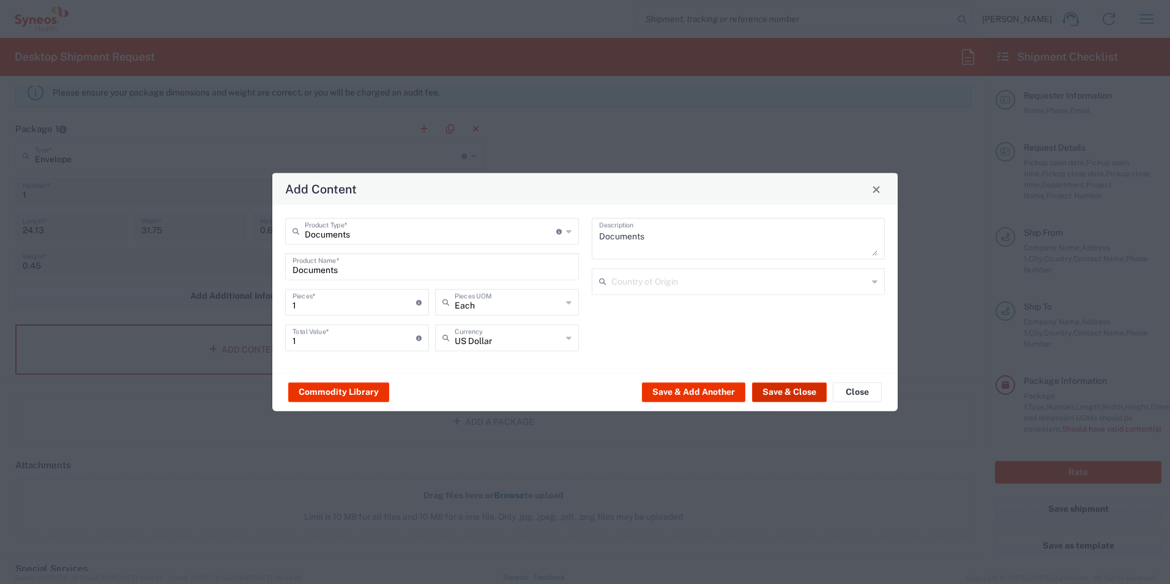
click at [774, 394] on button "Save & Close" at bounding box center [789, 392] width 75 height 20
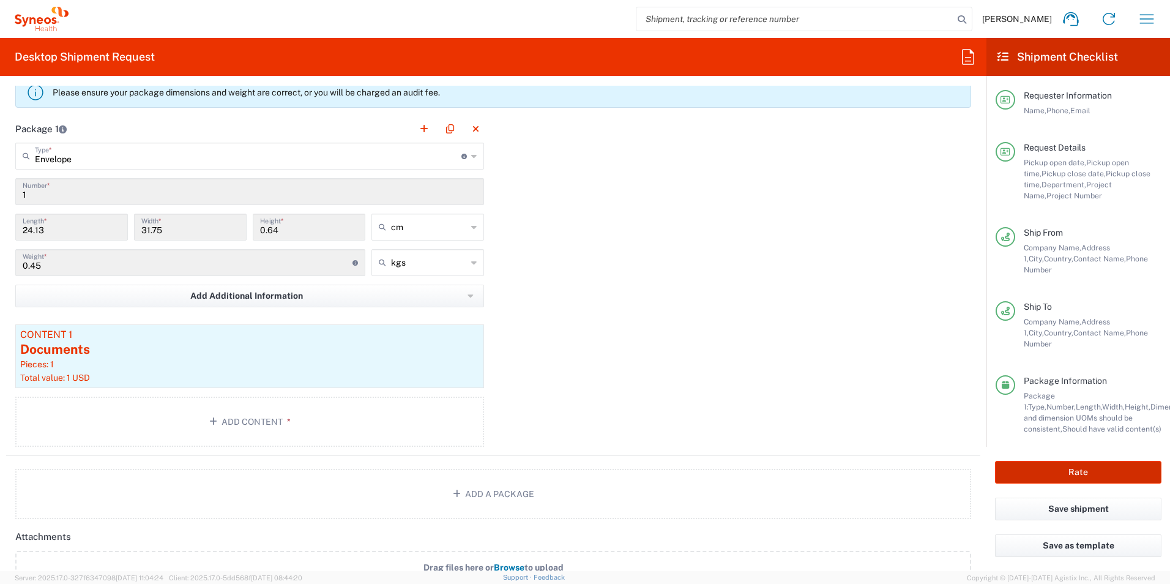
click at [1073, 463] on button "Rate" at bounding box center [1078, 472] width 166 height 23
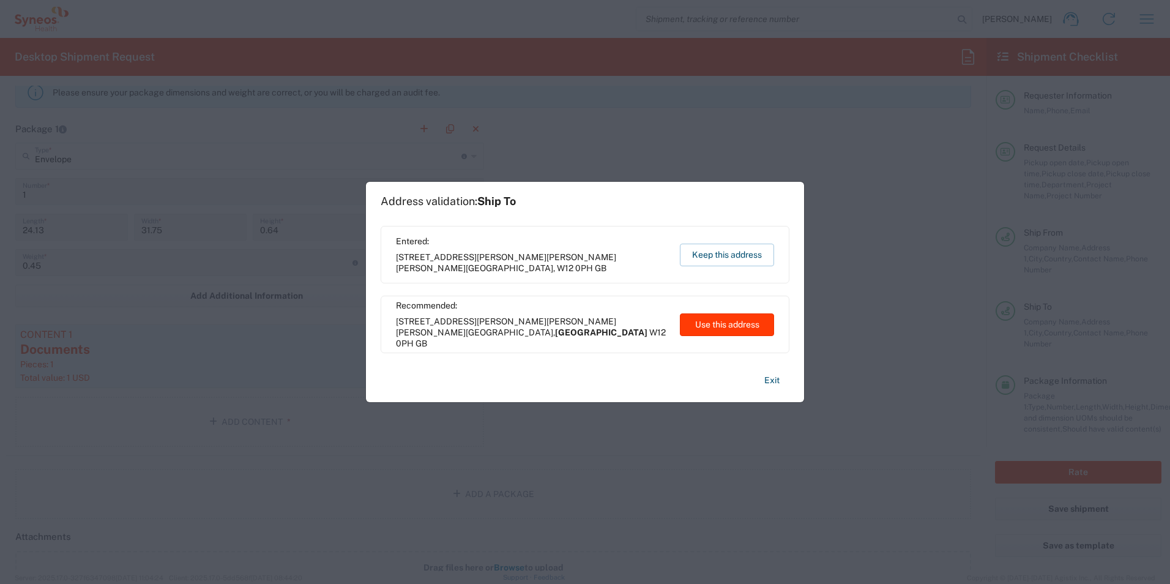
click at [721, 320] on button "Use this address" at bounding box center [727, 324] width 94 height 23
type input "[GEOGRAPHIC_DATA]"
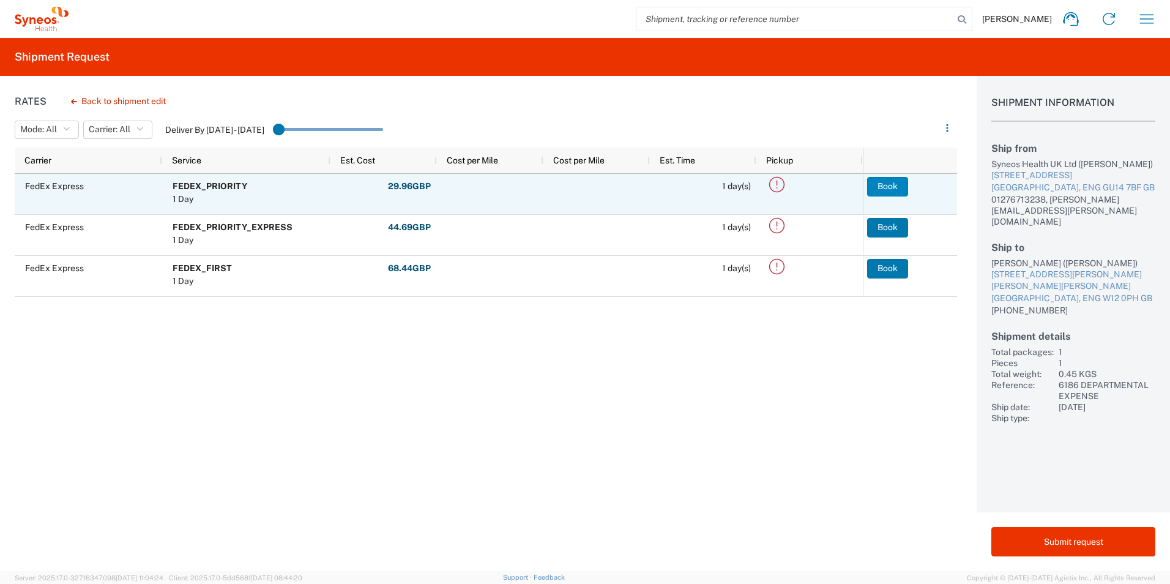
click at [878, 187] on button "Book" at bounding box center [887, 187] width 41 height 20
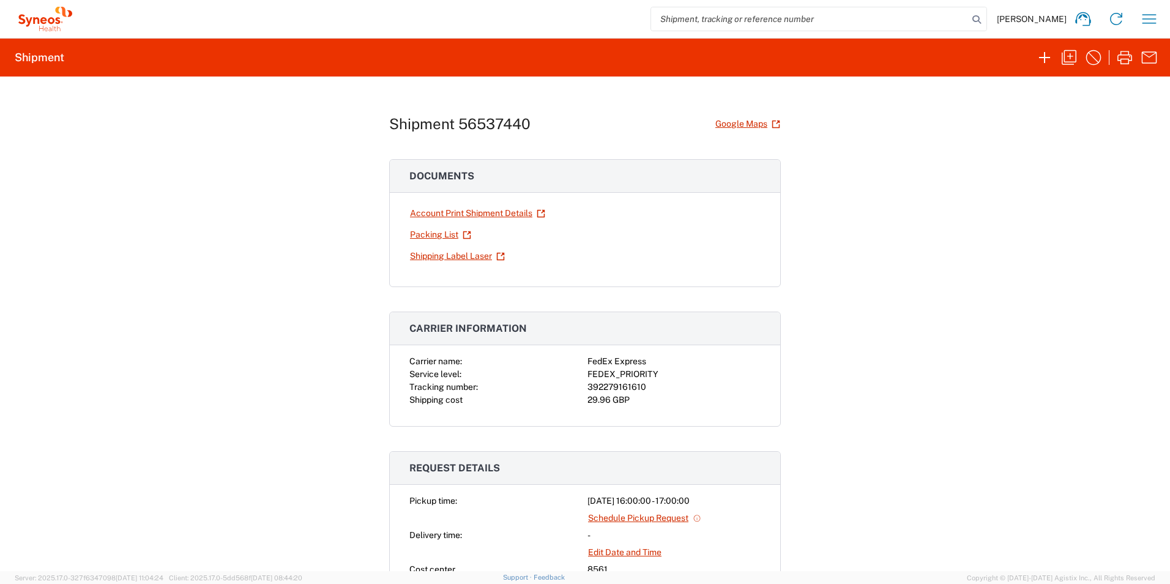
drag, startPoint x: 497, startPoint y: 213, endPoint x: 610, endPoint y: 206, distance: 113.4
click at [608, 206] on div "Account Print Shipment Details Packing List Shipping Label Laser" at bounding box center [584, 235] width 351 height 64
click at [623, 212] on div at bounding box center [674, 213] width 173 height 21
click at [515, 214] on link "Account Print Shipment Details" at bounding box center [477, 213] width 136 height 21
